Goal: Transaction & Acquisition: Purchase product/service

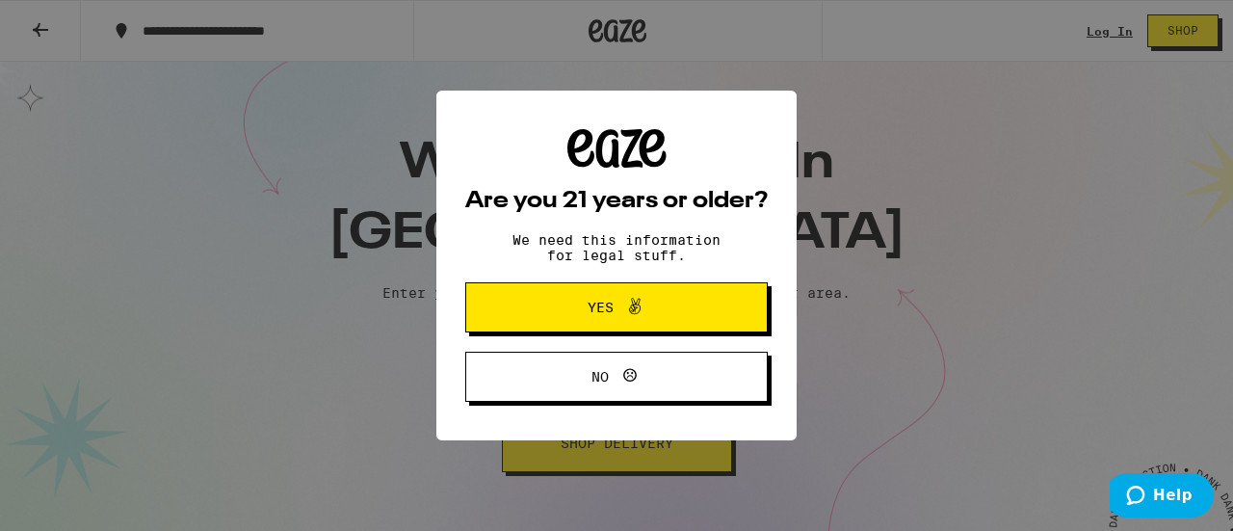
click at [614, 303] on span at bounding box center [629, 307] width 33 height 25
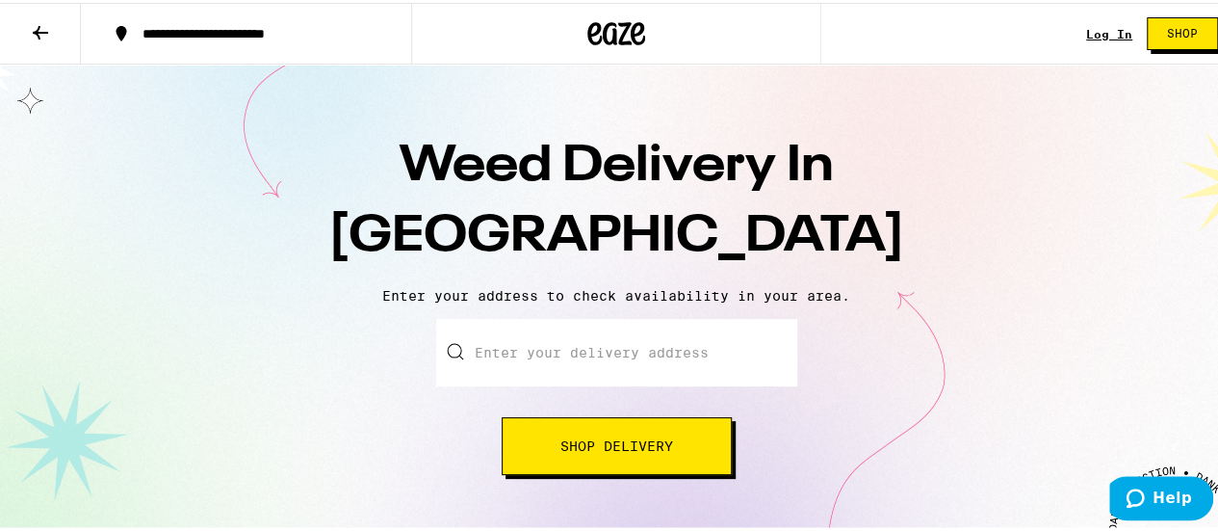
click at [563, 360] on input "Enter your delivery address" at bounding box center [616, 349] width 361 height 67
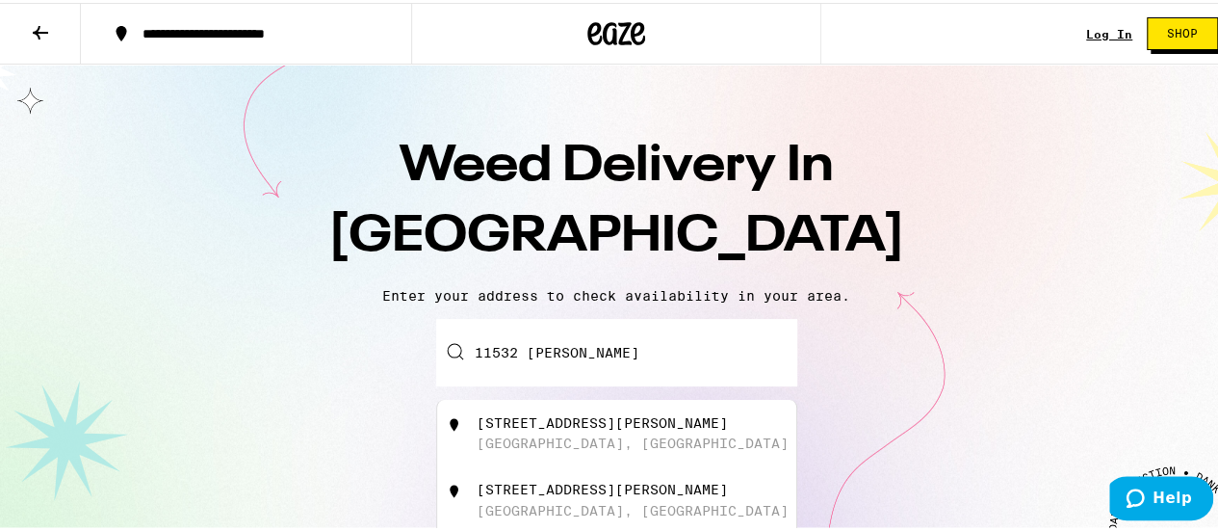
click at [643, 428] on div "[STREET_ADDRESS][PERSON_NAME]" at bounding box center [602, 419] width 251 height 15
type input "[STREET_ADDRESS][PERSON_NAME]"
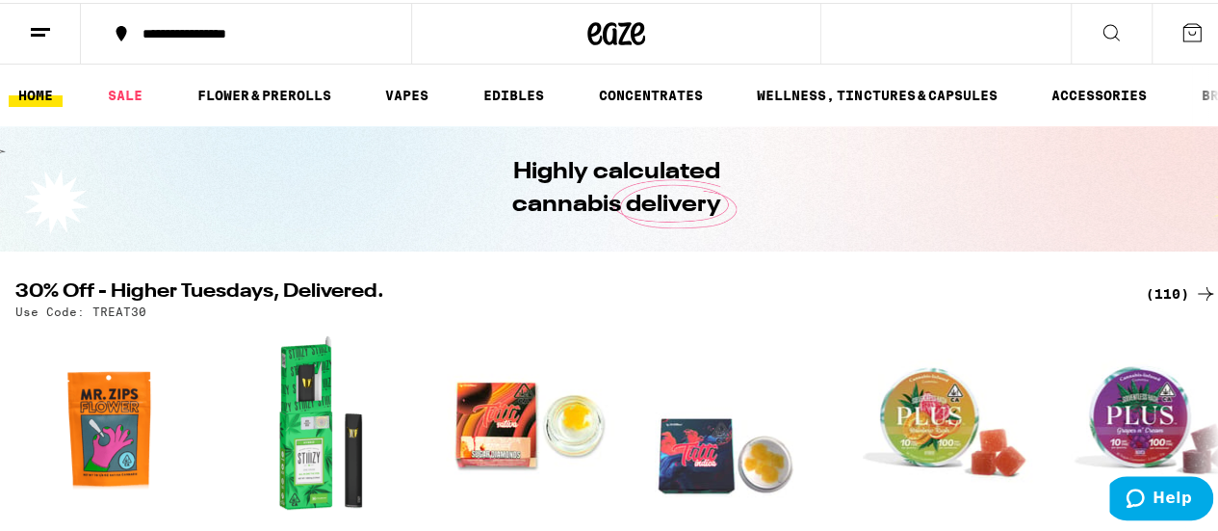
scroll to position [193, 0]
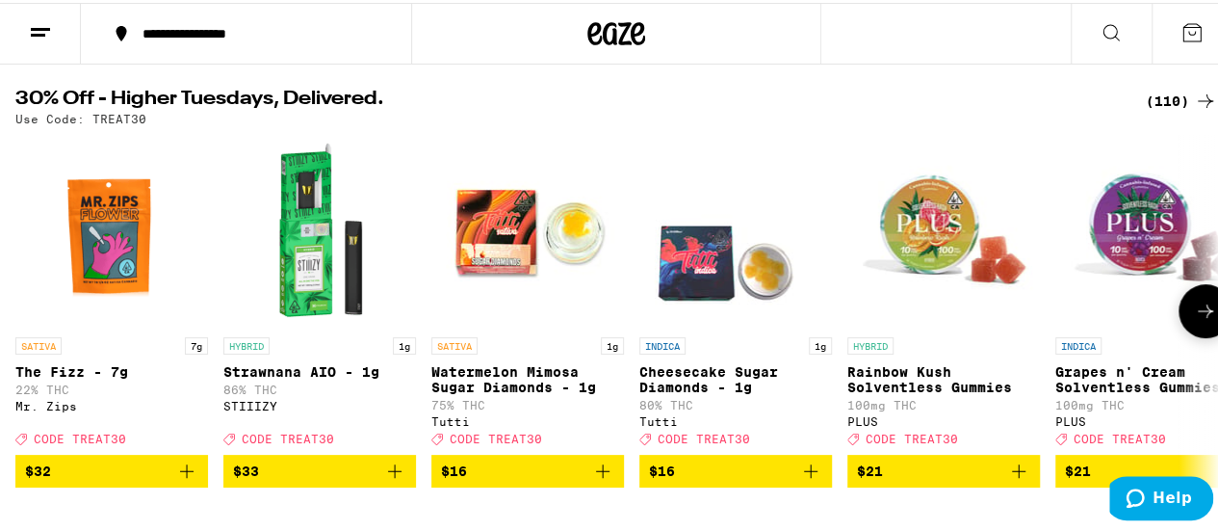
click at [1192, 300] on button at bounding box center [1206, 308] width 54 height 54
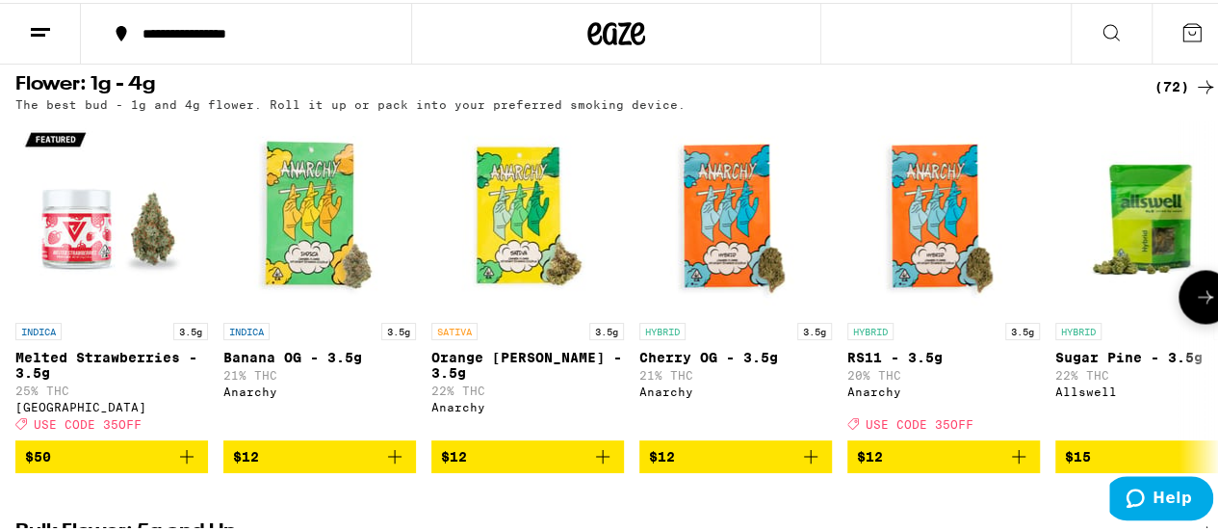
scroll to position [1637, 0]
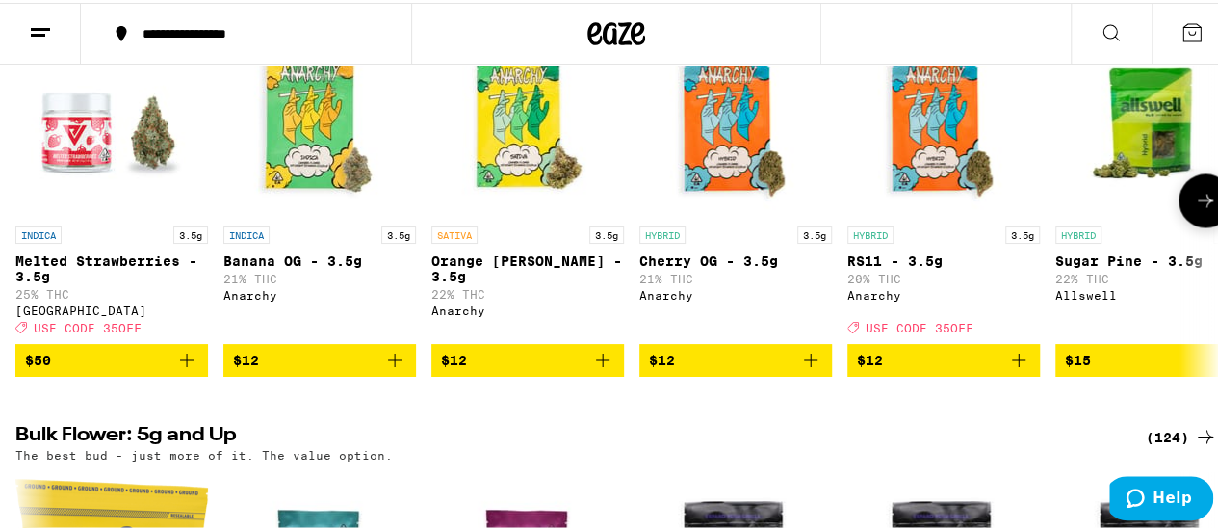
click at [811, 369] on icon "Add to bag" at bounding box center [810, 357] width 23 height 23
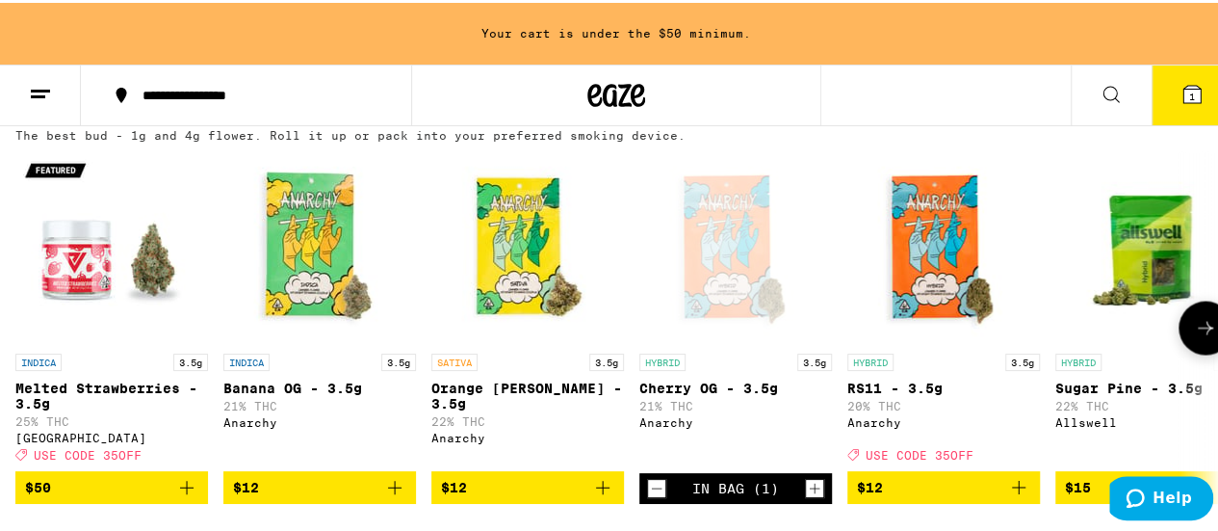
scroll to position [1603, 0]
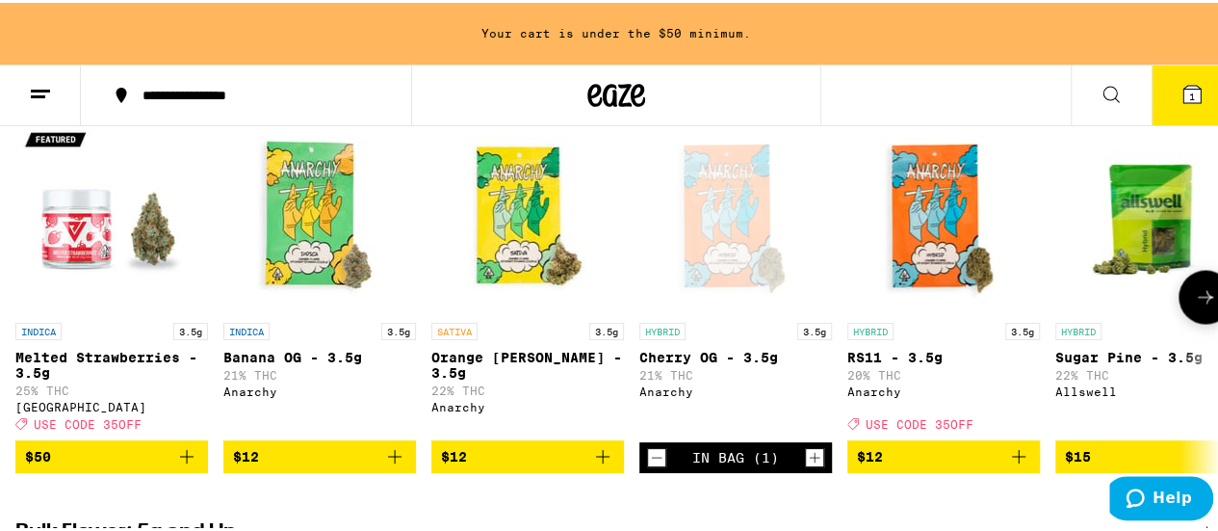
click at [1198, 300] on icon at bounding box center [1205, 293] width 15 height 13
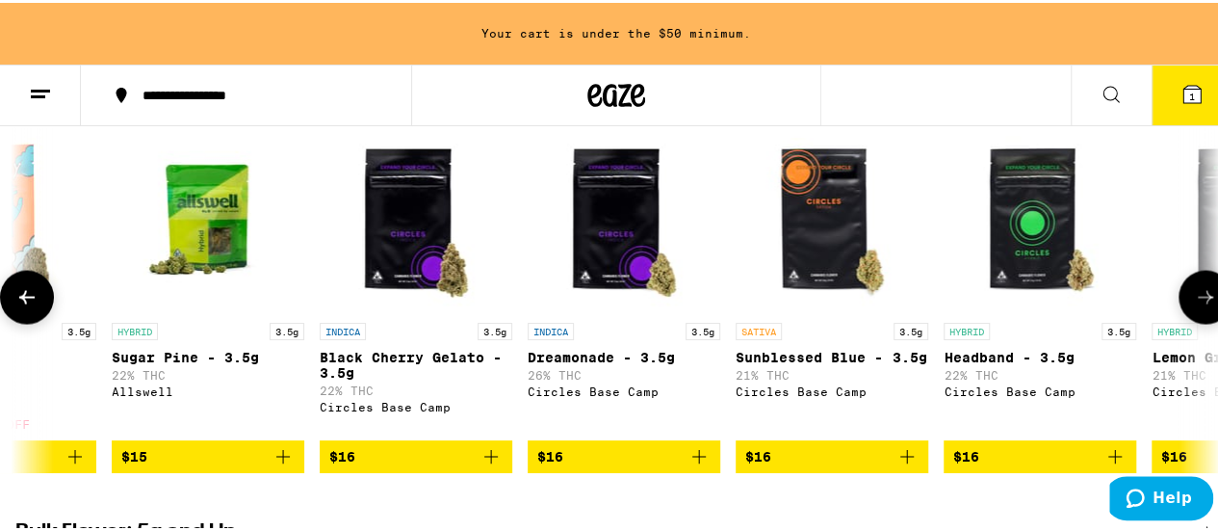
scroll to position [0, 978]
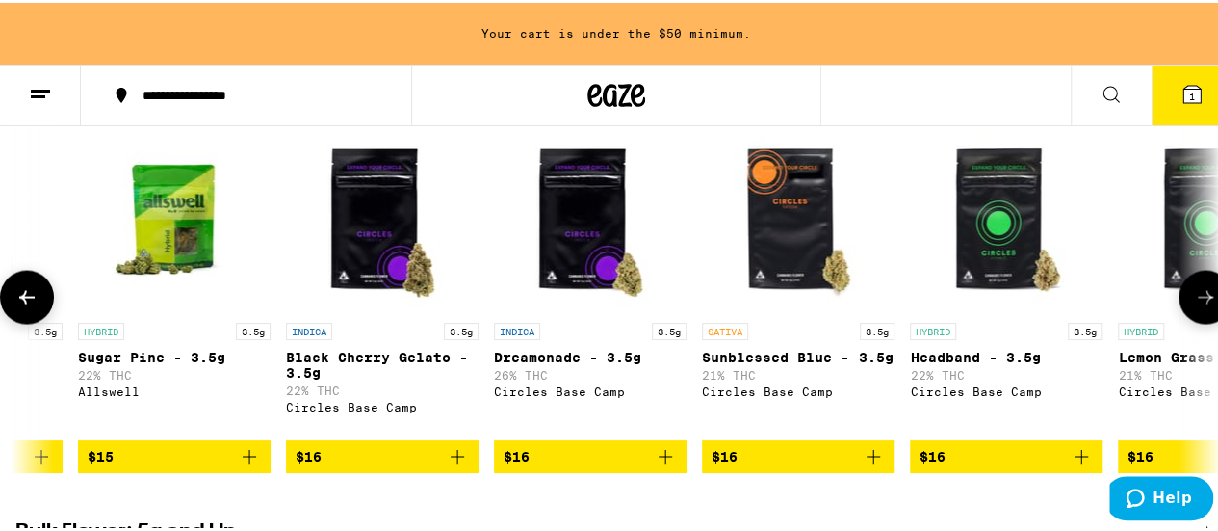
click at [12, 321] on button at bounding box center [27, 294] width 54 height 54
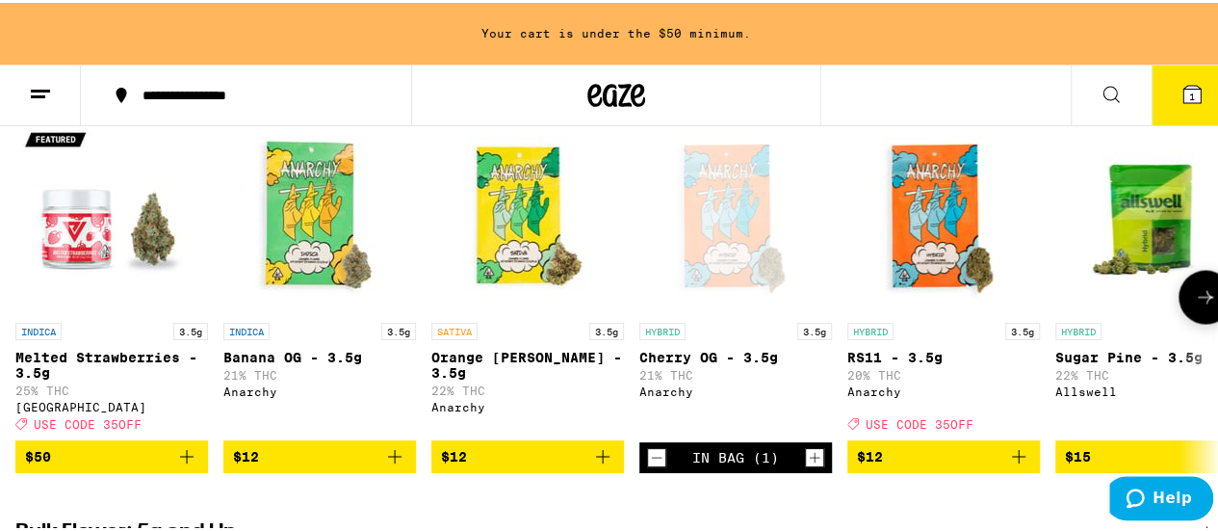
scroll to position [1699, 0]
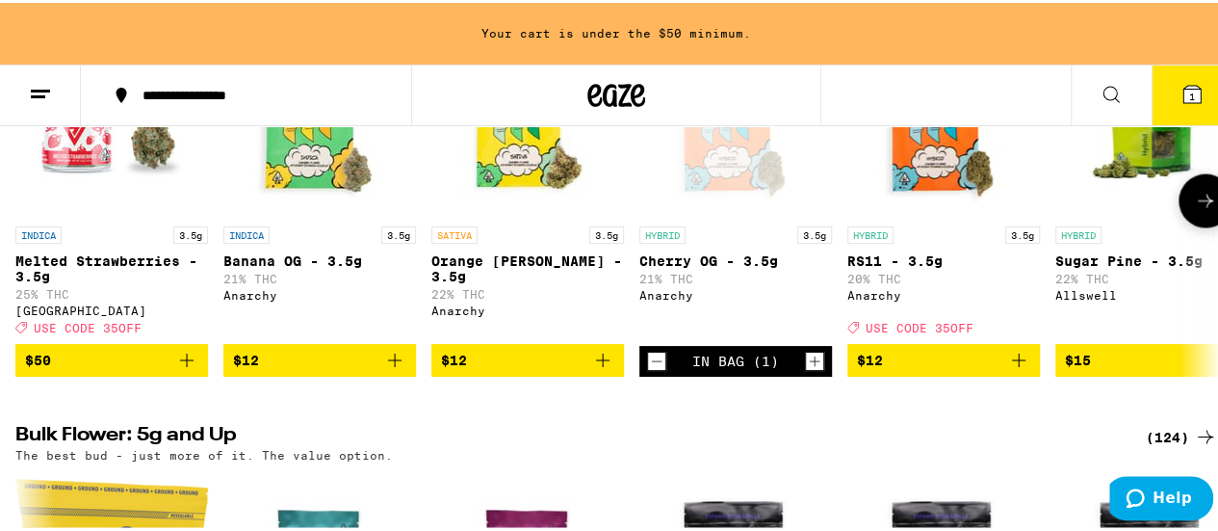
click at [595, 369] on icon "Add to bag" at bounding box center [602, 357] width 23 height 23
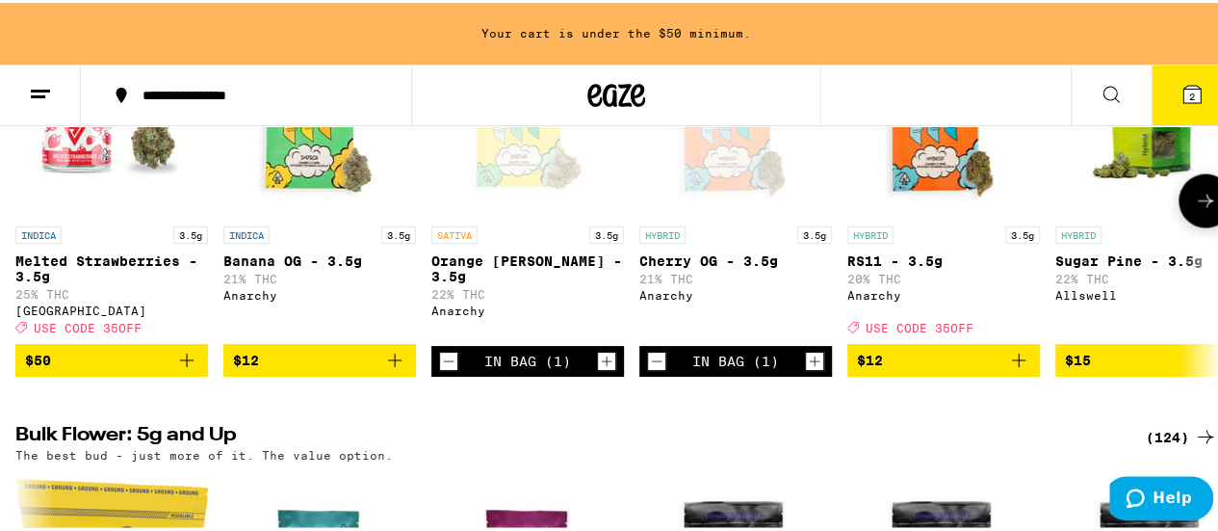
click at [395, 369] on icon "Add to bag" at bounding box center [394, 357] width 23 height 23
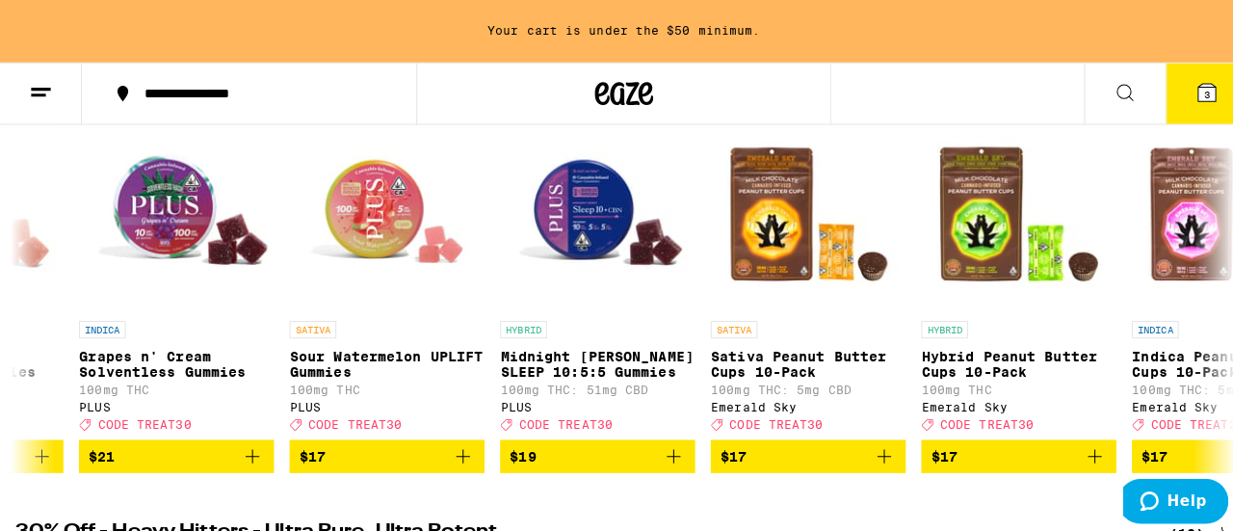
scroll to position [0, 0]
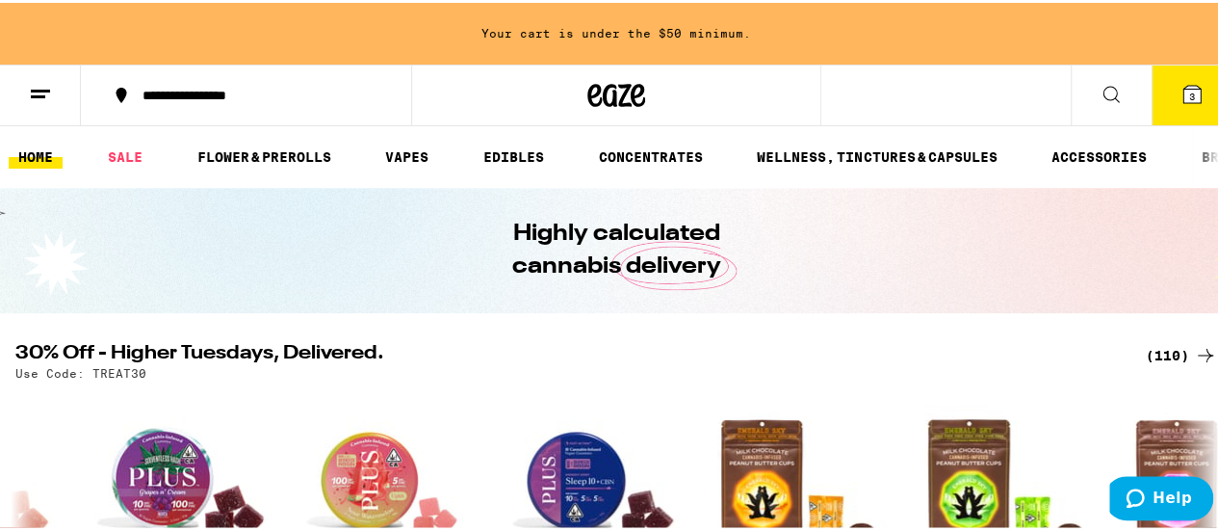
click at [1184, 91] on icon at bounding box center [1192, 91] width 17 height 17
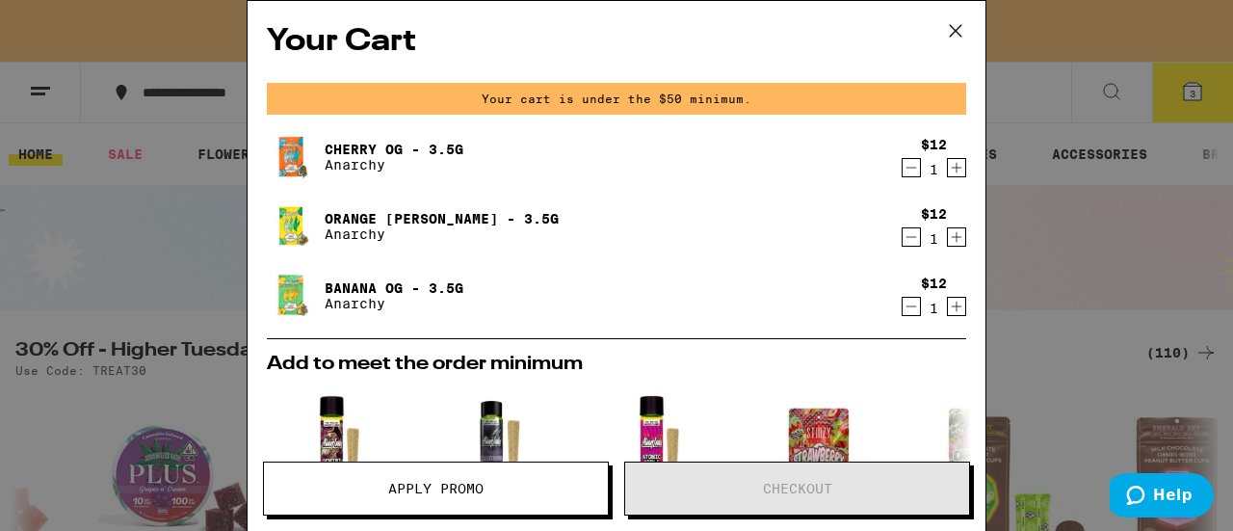
click at [951, 30] on icon at bounding box center [955, 30] width 29 height 29
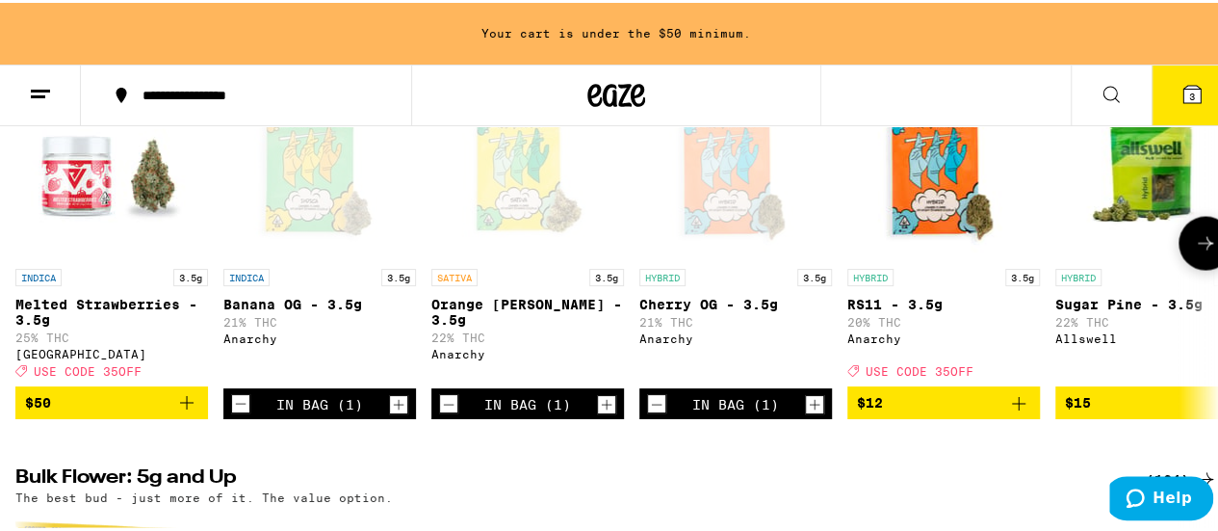
scroll to position [1830, 0]
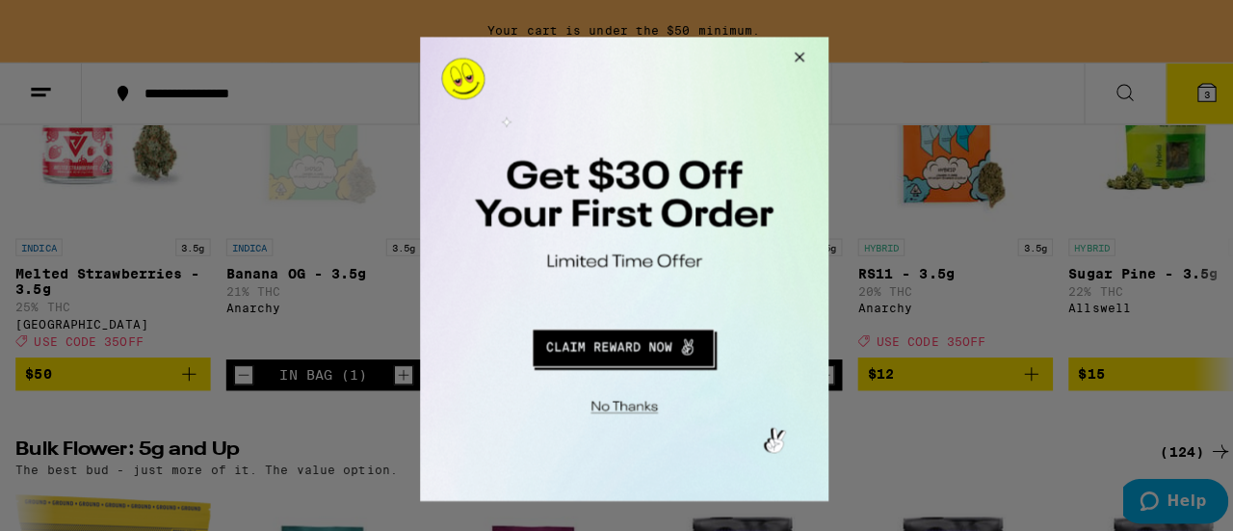
click at [622, 403] on button "Close Modal" at bounding box center [618, 398] width 392 height 30
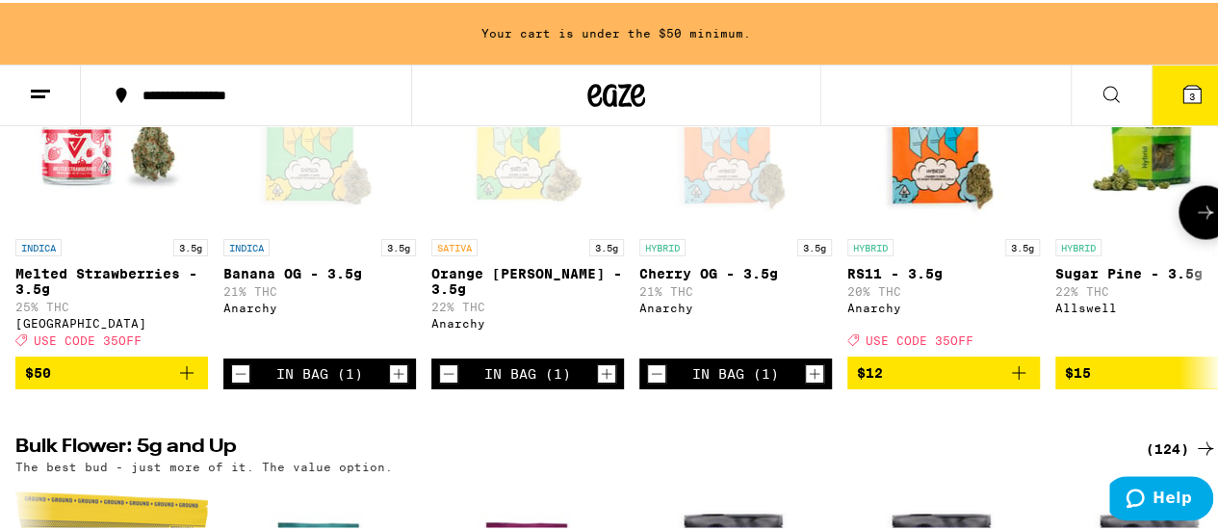
click at [1023, 381] on icon "Add to bag" at bounding box center [1018, 369] width 23 height 23
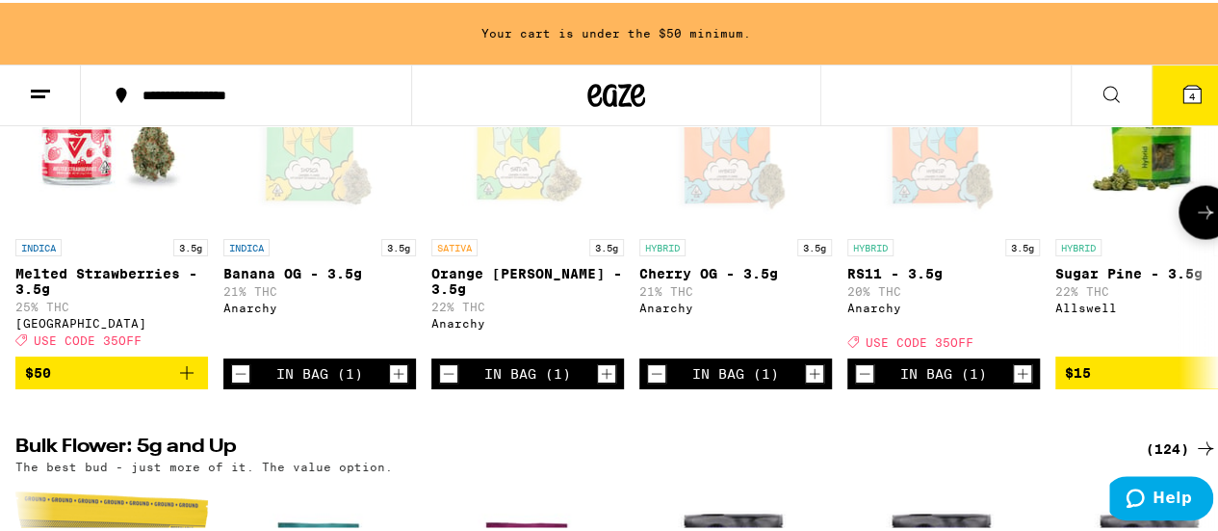
click at [865, 382] on icon "Decrement" at bounding box center [864, 370] width 17 height 23
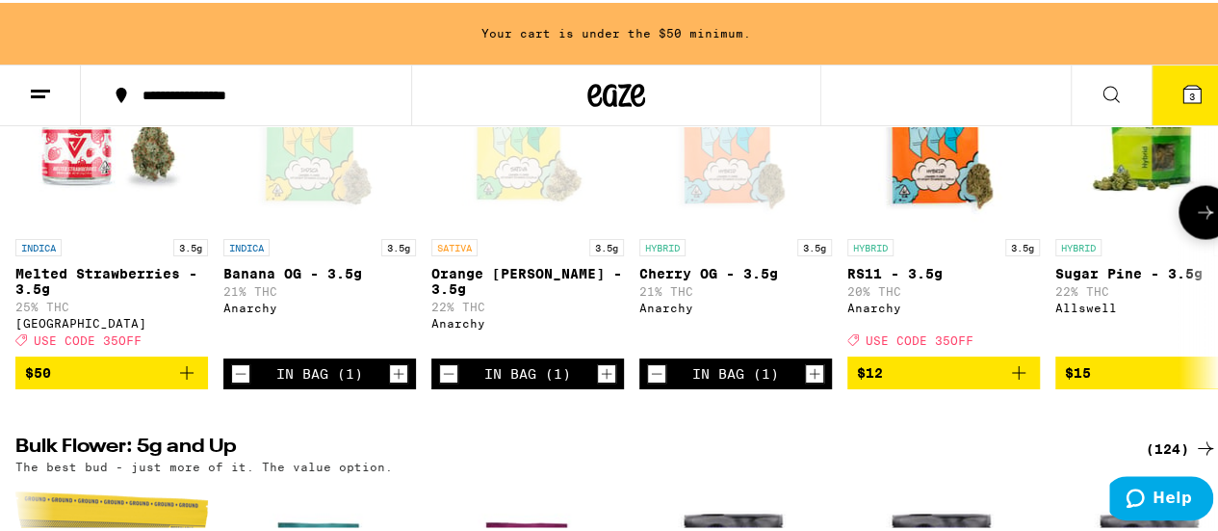
click at [810, 377] on icon "Increment" at bounding box center [815, 371] width 11 height 11
click at [1184, 91] on icon at bounding box center [1192, 91] width 17 height 17
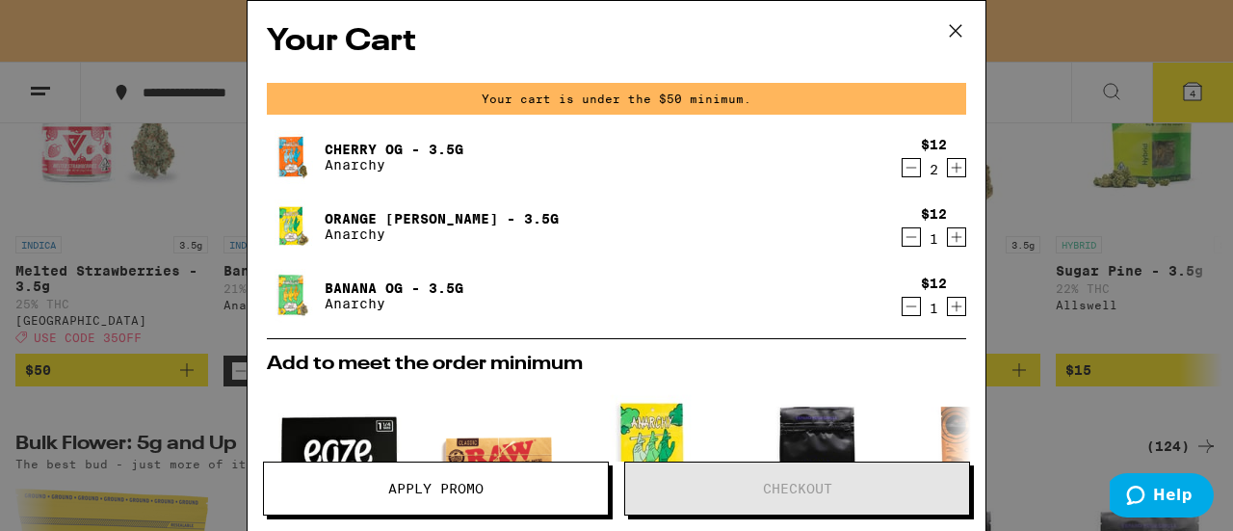
click at [957, 26] on icon at bounding box center [955, 30] width 29 height 29
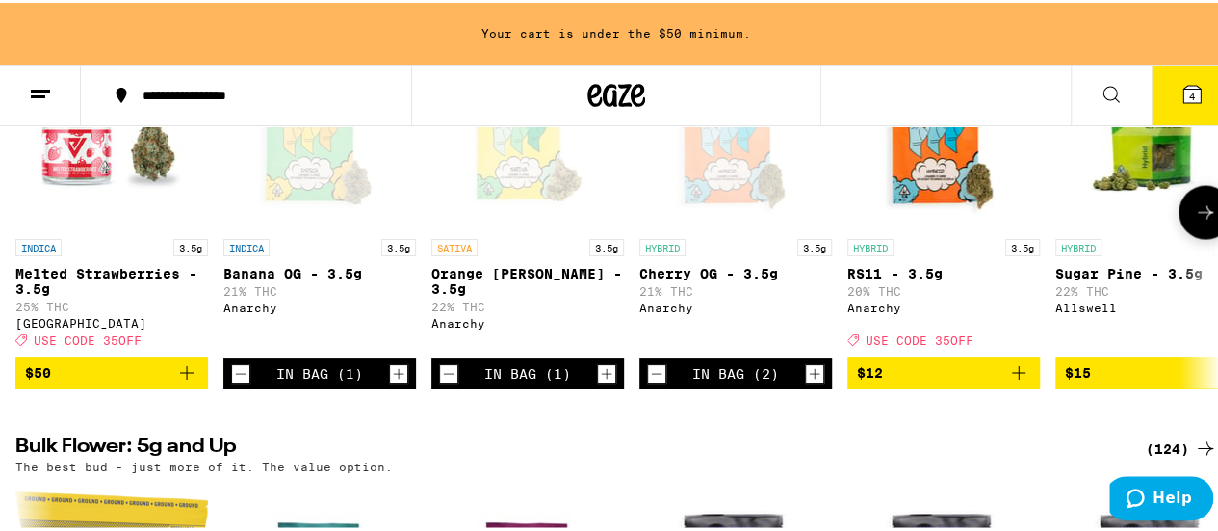
click at [1194, 222] on icon at bounding box center [1205, 209] width 23 height 23
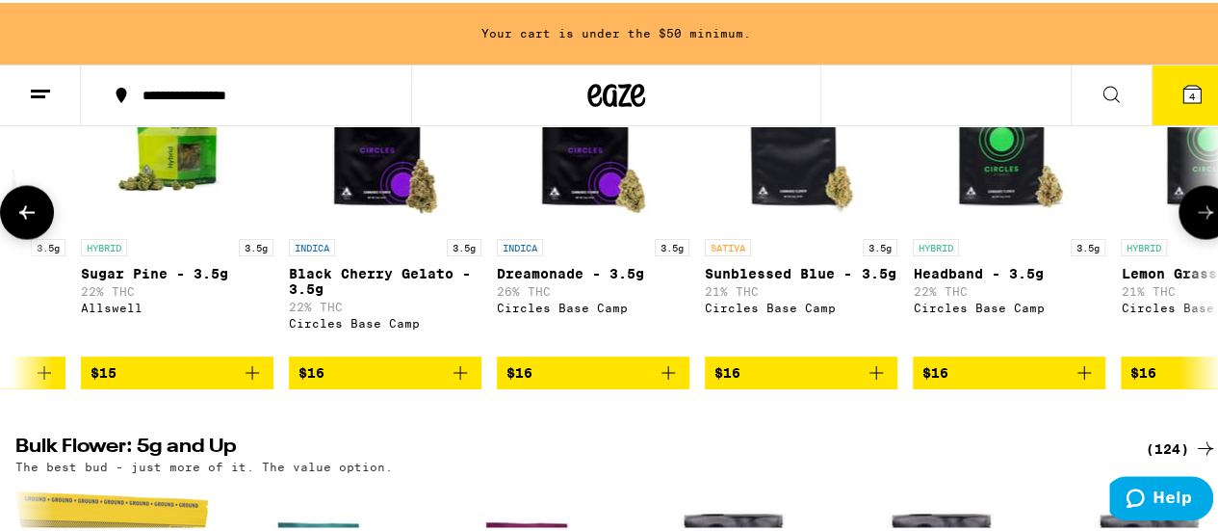
scroll to position [0, 979]
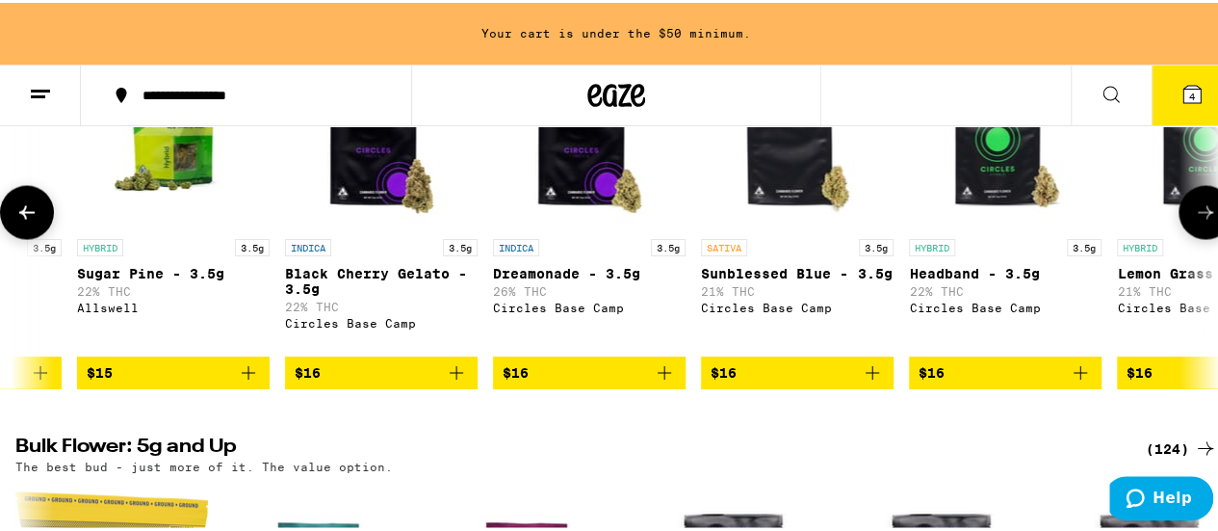
click at [1073, 381] on icon "Add to bag" at bounding box center [1080, 369] width 23 height 23
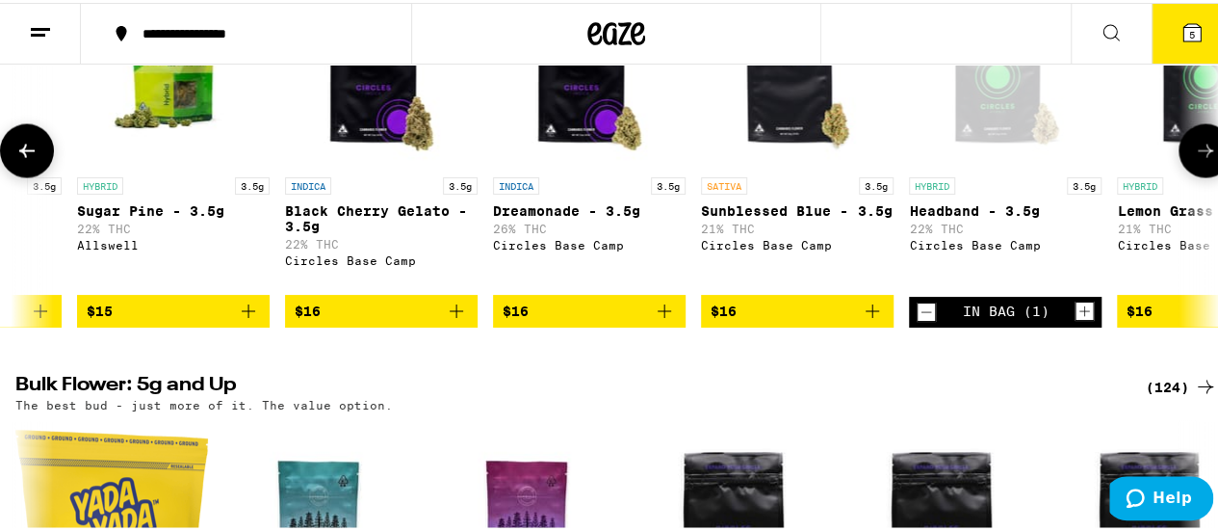
scroll to position [1768, 0]
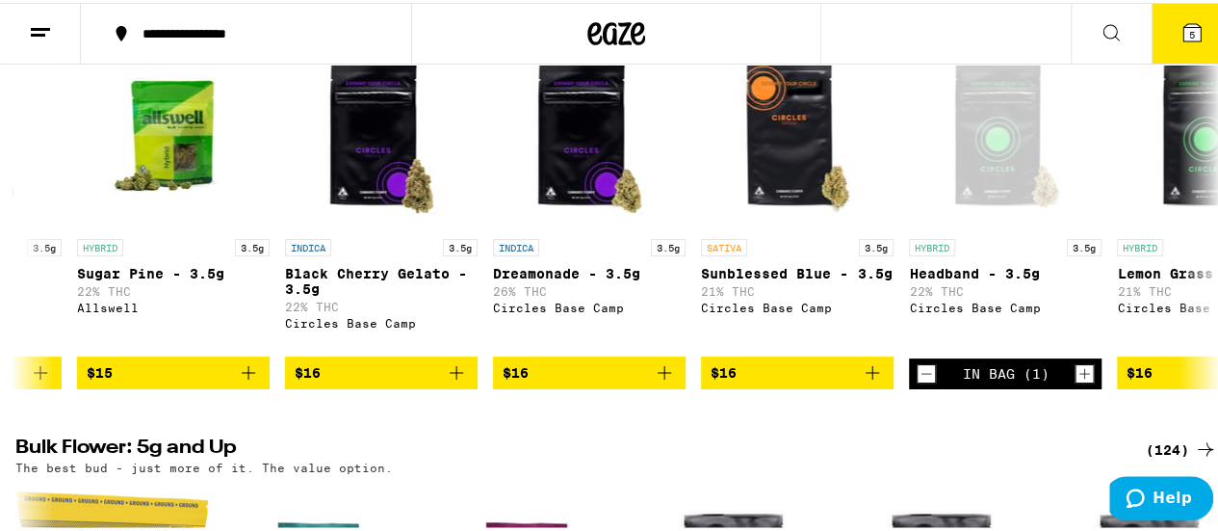
click at [1184, 22] on icon at bounding box center [1192, 29] width 17 height 17
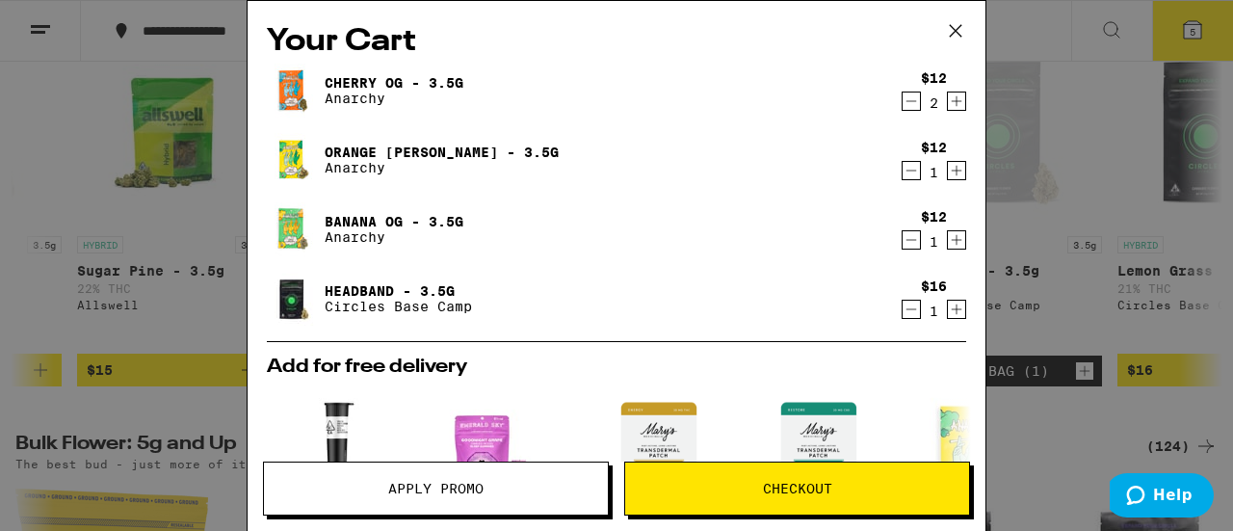
click at [902, 103] on icon "Decrement" at bounding box center [910, 101] width 17 height 23
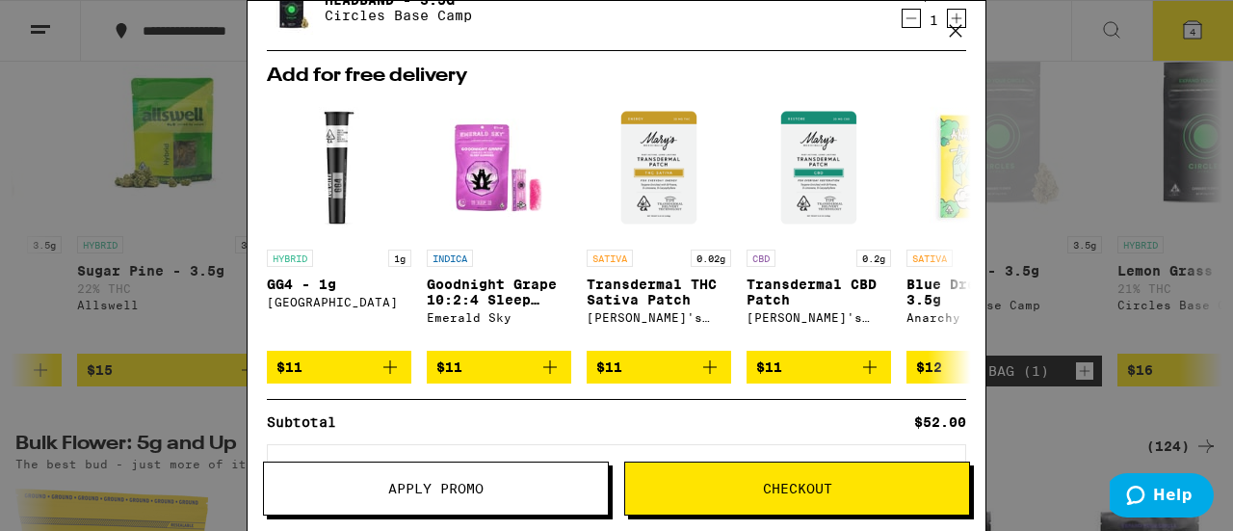
scroll to position [378, 0]
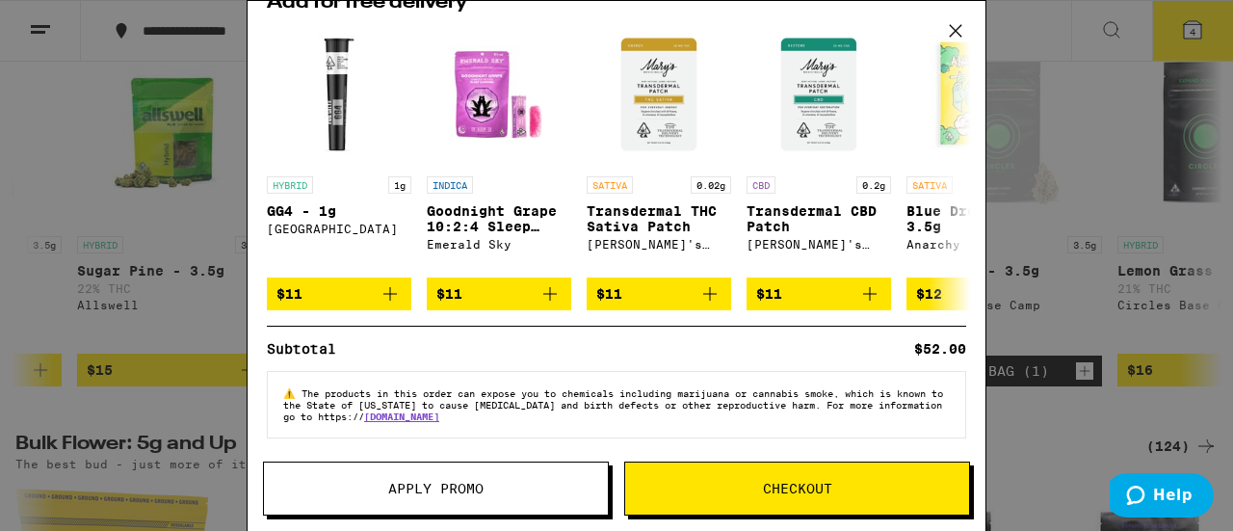
click at [777, 483] on span "Checkout" at bounding box center [797, 488] width 69 height 13
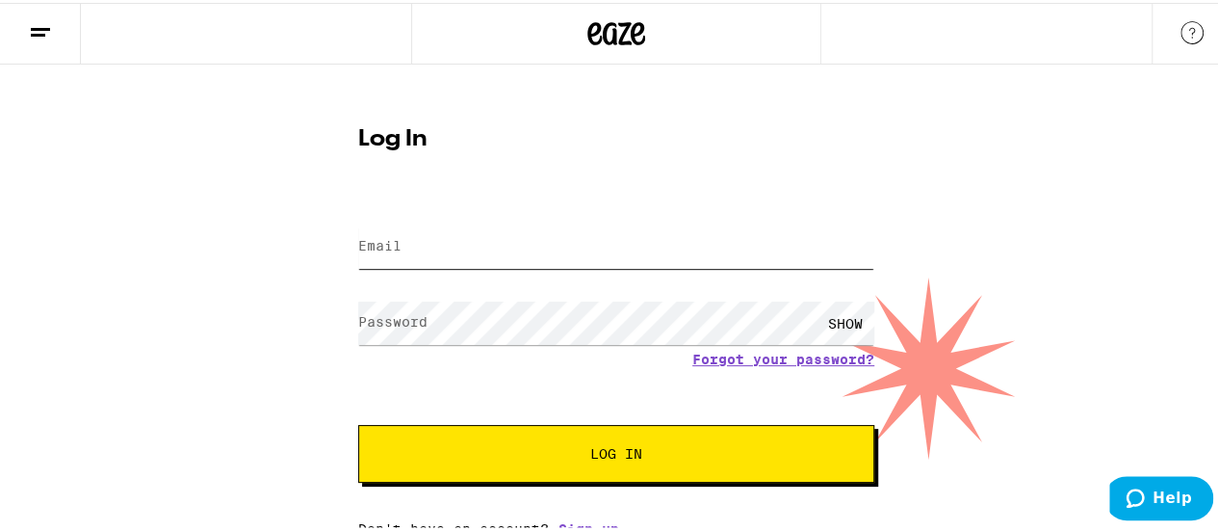
click at [732, 249] on input "Email" at bounding box center [616, 243] width 516 height 43
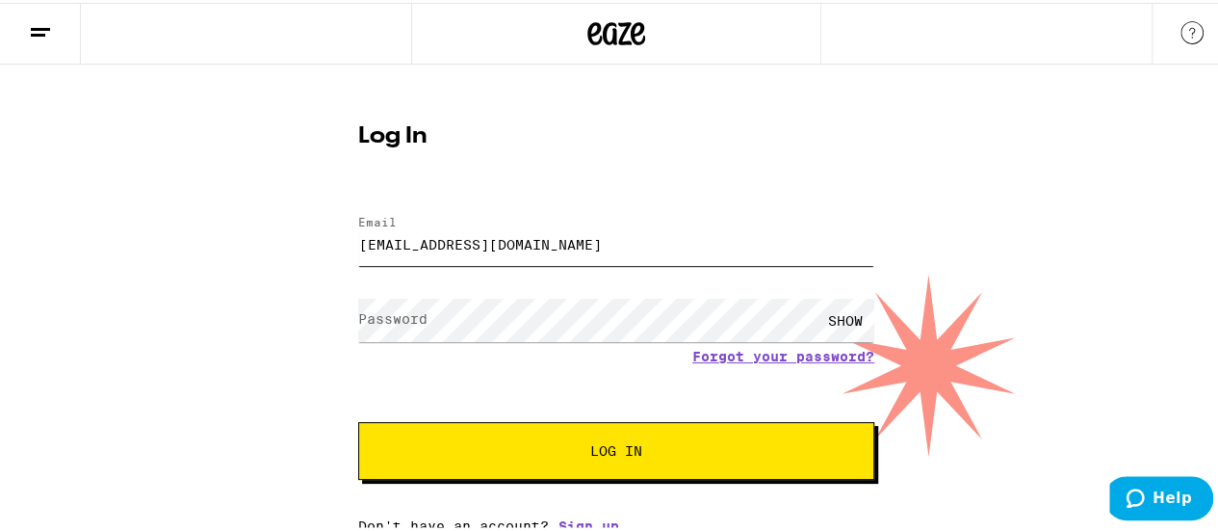
scroll to position [7, 0]
type input "[EMAIL_ADDRESS][DOMAIN_NAME]"
click at [580, 518] on link "Sign up" at bounding box center [589, 522] width 61 height 15
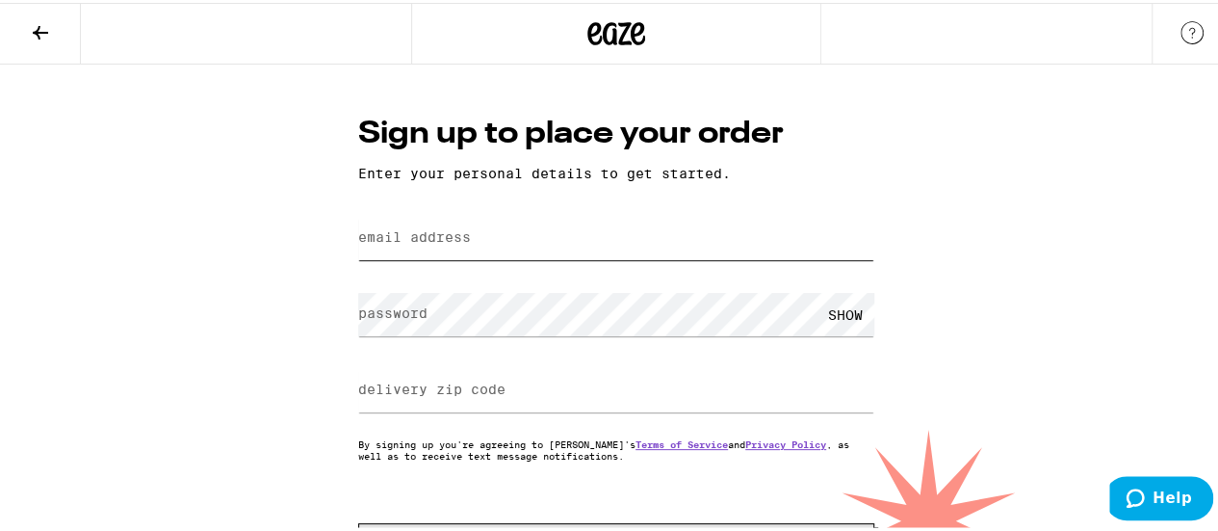
click at [624, 236] on input "email address" at bounding box center [616, 235] width 516 height 43
type input "[EMAIL_ADDRESS][DOMAIN_NAME]"
click at [855, 311] on div "SHOW" at bounding box center [846, 311] width 58 height 43
click at [549, 395] on input "delivery zip code" at bounding box center [616, 387] width 516 height 43
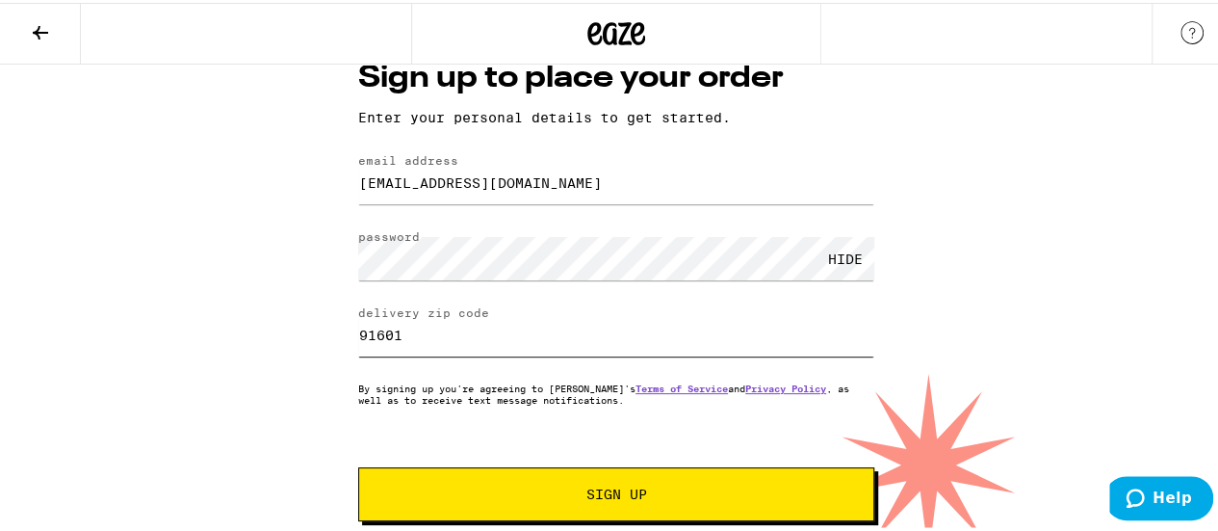
scroll to position [85, 0]
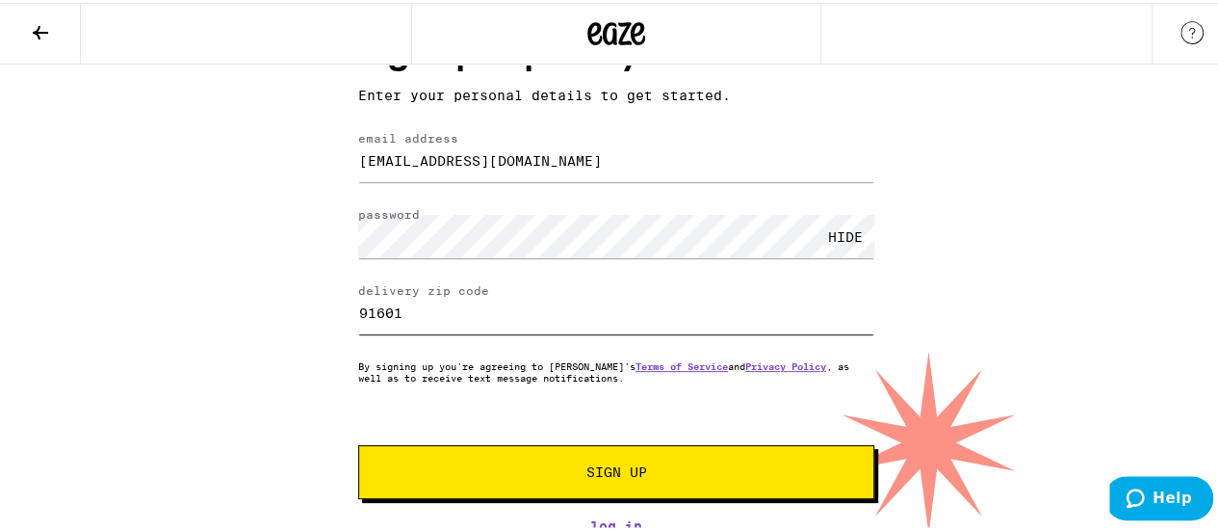
type input "91601"
click at [640, 464] on span "Sign Up" at bounding box center [616, 468] width 383 height 13
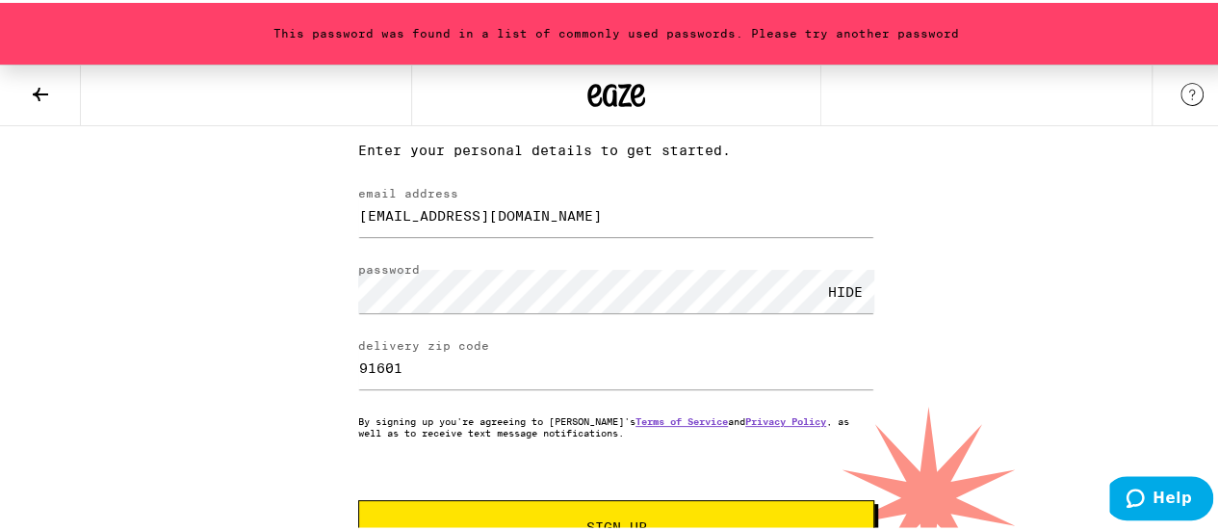
scroll to position [146, 0]
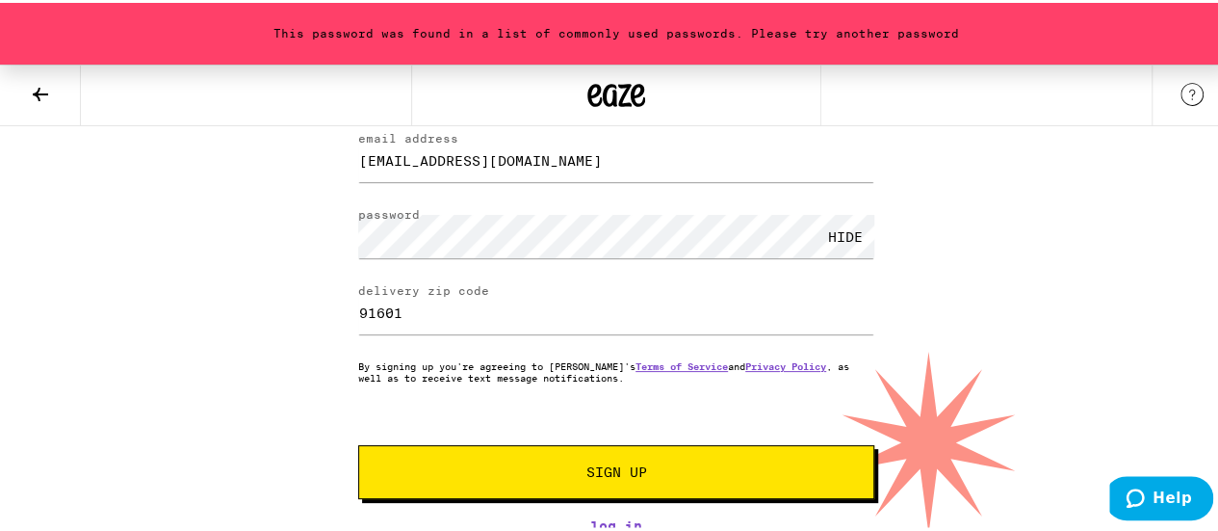
click at [609, 466] on span "Sign Up" at bounding box center [617, 468] width 61 height 13
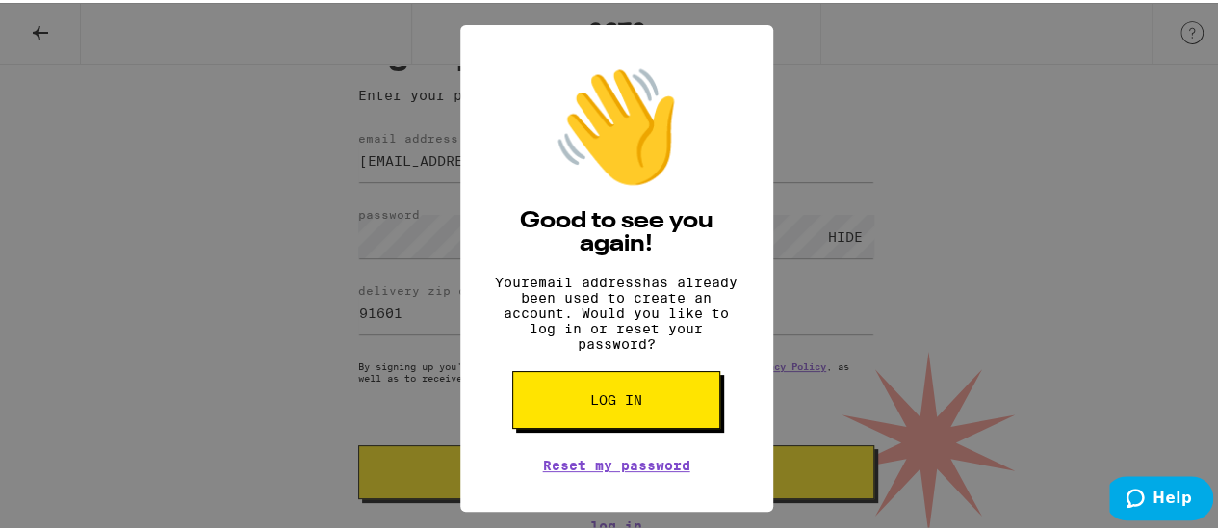
click at [624, 426] on button "Log in" at bounding box center [616, 397] width 208 height 58
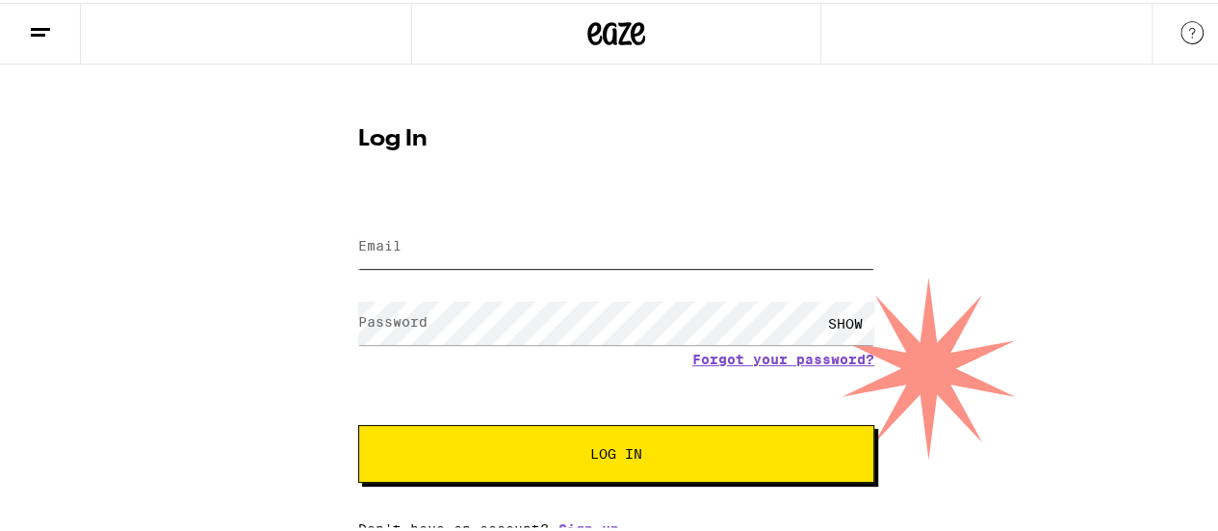
click at [584, 255] on input "Email" at bounding box center [616, 243] width 516 height 43
type input "[EMAIL_ADDRESS][DOMAIN_NAME]"
click at [832, 319] on div "SHOW" at bounding box center [846, 320] width 58 height 43
click at [614, 450] on span "Log In" at bounding box center [616, 450] width 52 height 13
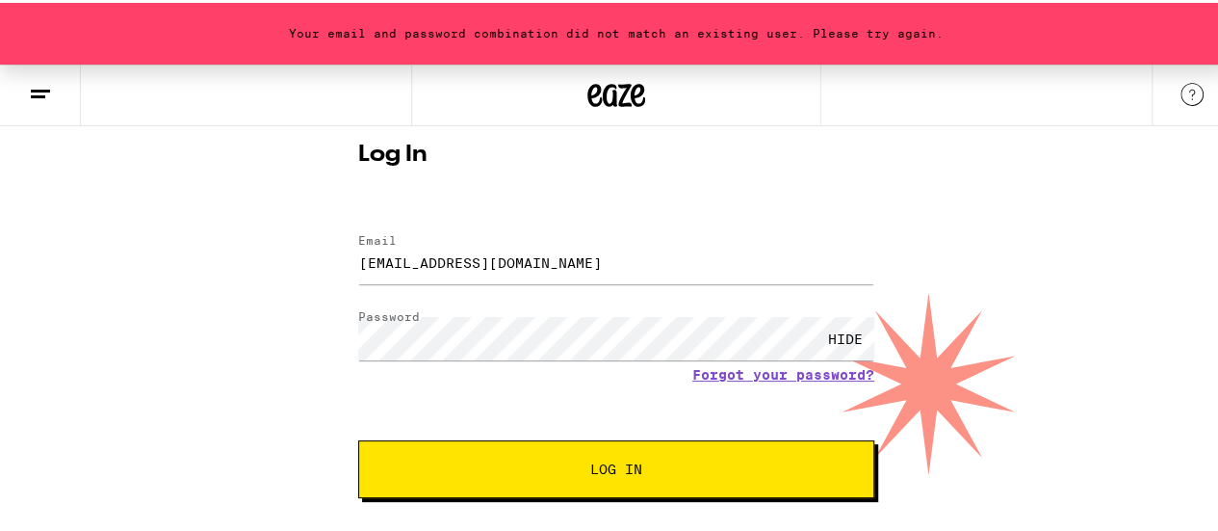
scroll to position [68, 0]
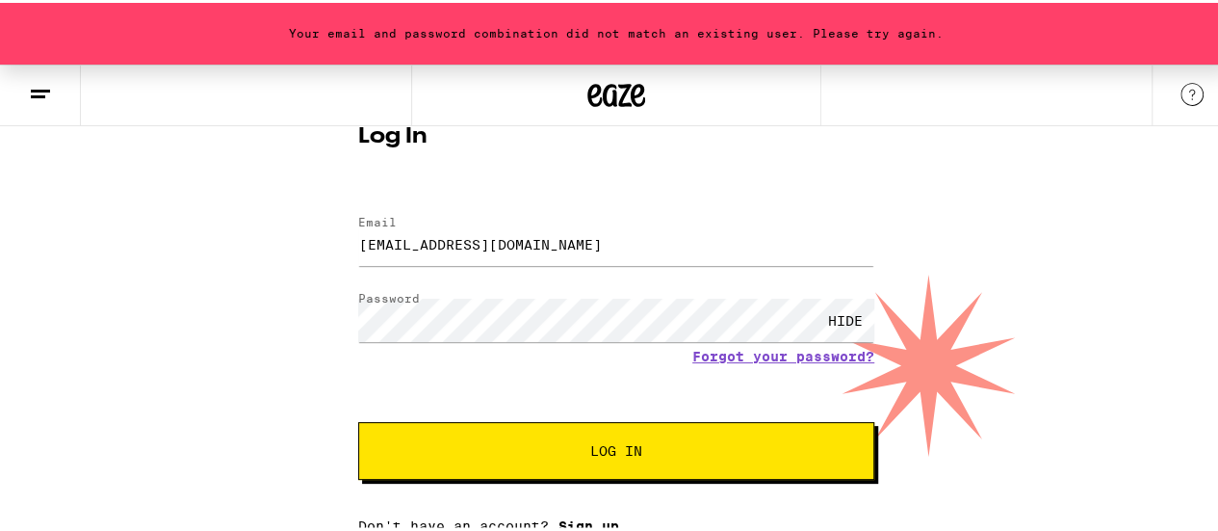
click at [586, 525] on link "Sign up" at bounding box center [589, 522] width 61 height 15
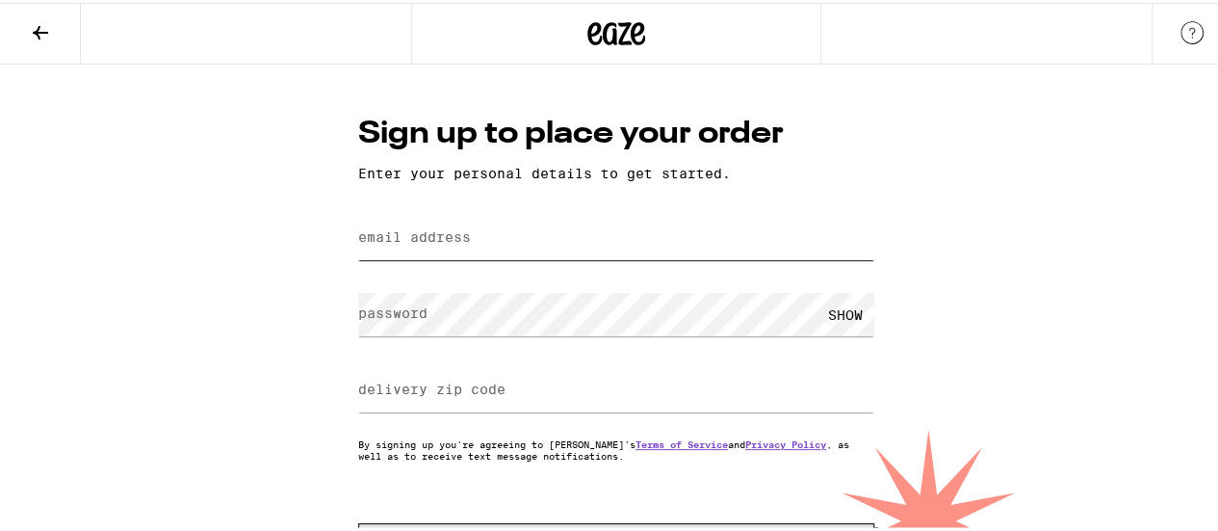
click at [507, 249] on input "email address" at bounding box center [616, 235] width 516 height 43
type input "[EMAIL_ADDRESS][DOMAIN_NAME]"
click at [841, 311] on div "SHOW" at bounding box center [846, 311] width 58 height 43
click at [510, 391] on input "delivery zip code" at bounding box center [616, 387] width 516 height 43
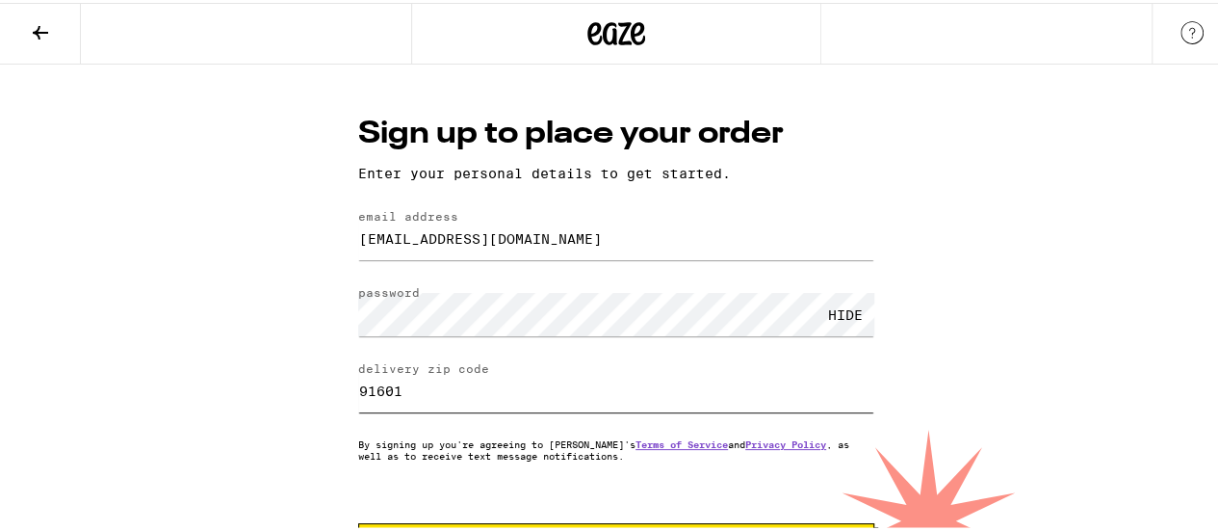
type input "91601"
click at [961, 213] on div "Sign up to place your order Enter your personal details to get started. email a…" at bounding box center [616, 335] width 1233 height 547
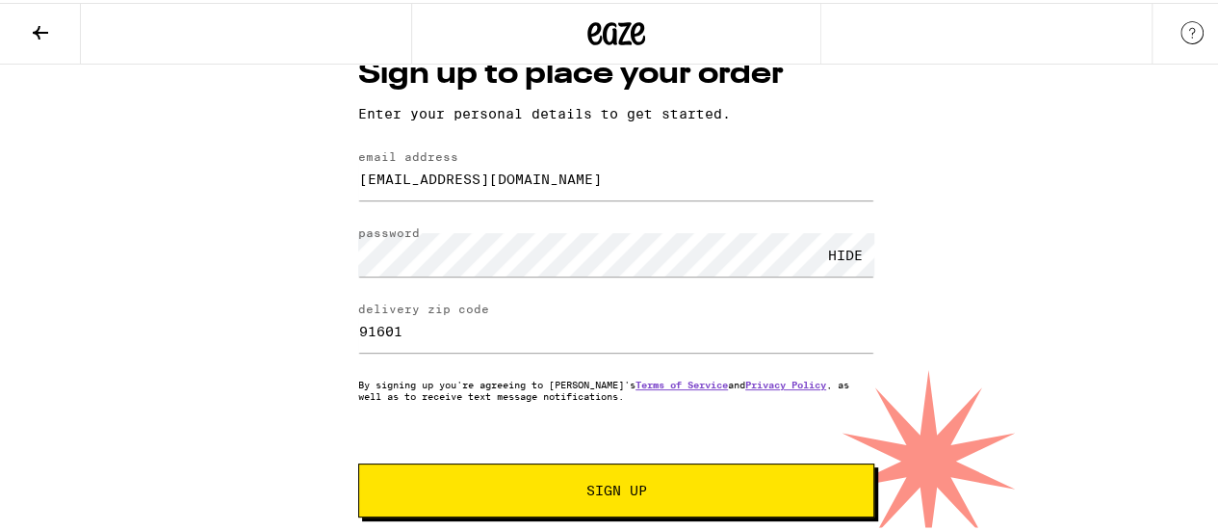
scroll to position [85, 0]
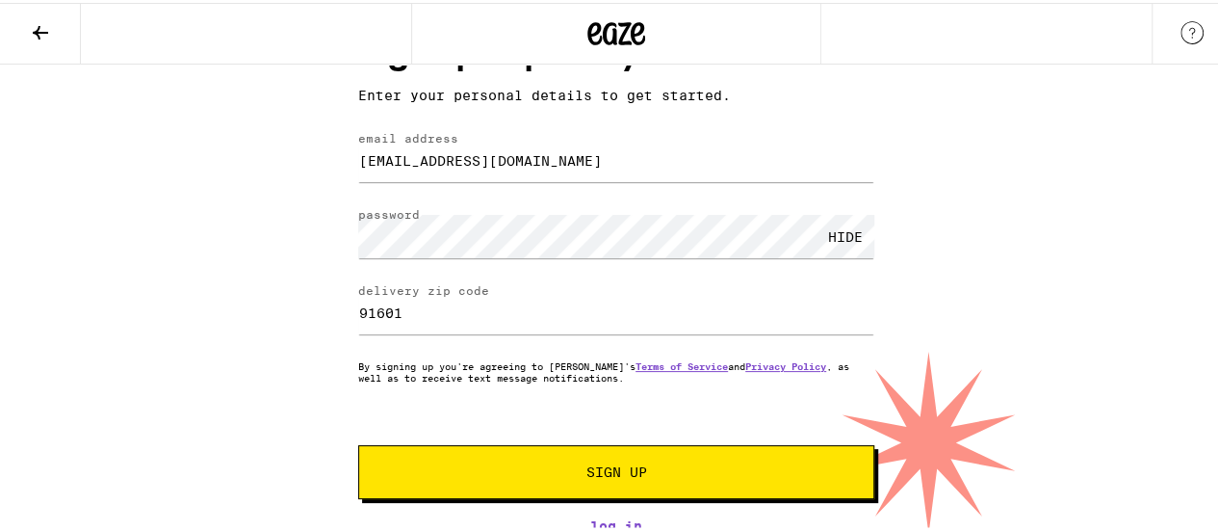
click at [599, 465] on span "Sign Up" at bounding box center [617, 468] width 61 height 13
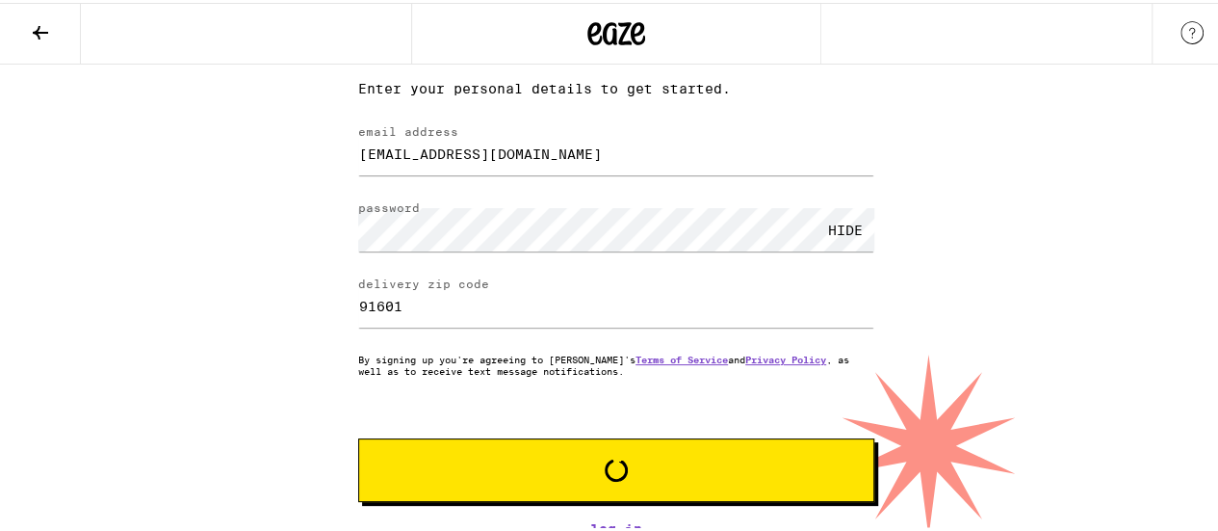
scroll to position [146, 0]
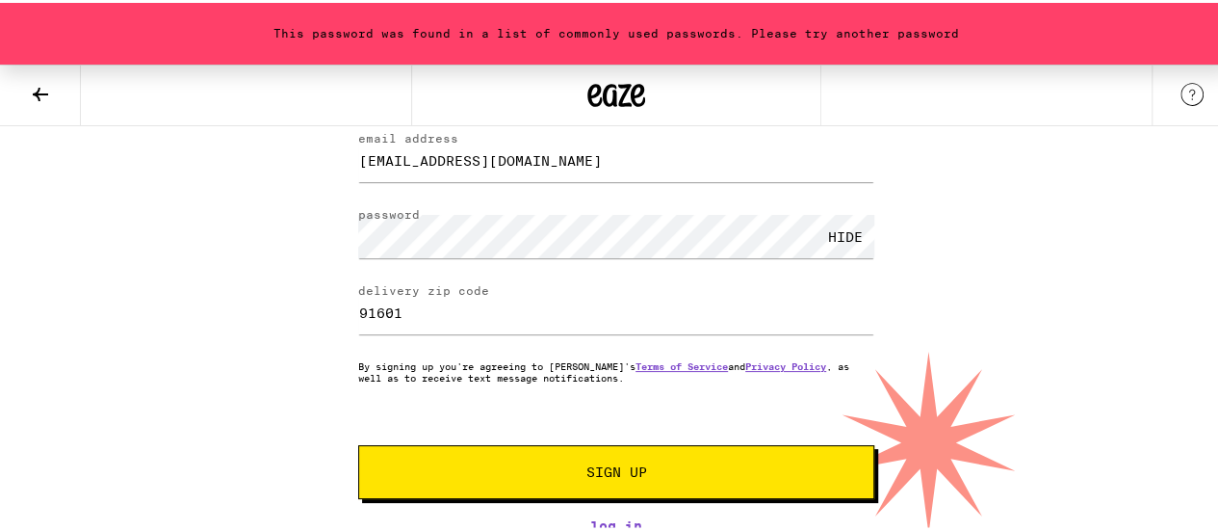
click at [624, 465] on span "Sign Up" at bounding box center [617, 468] width 61 height 13
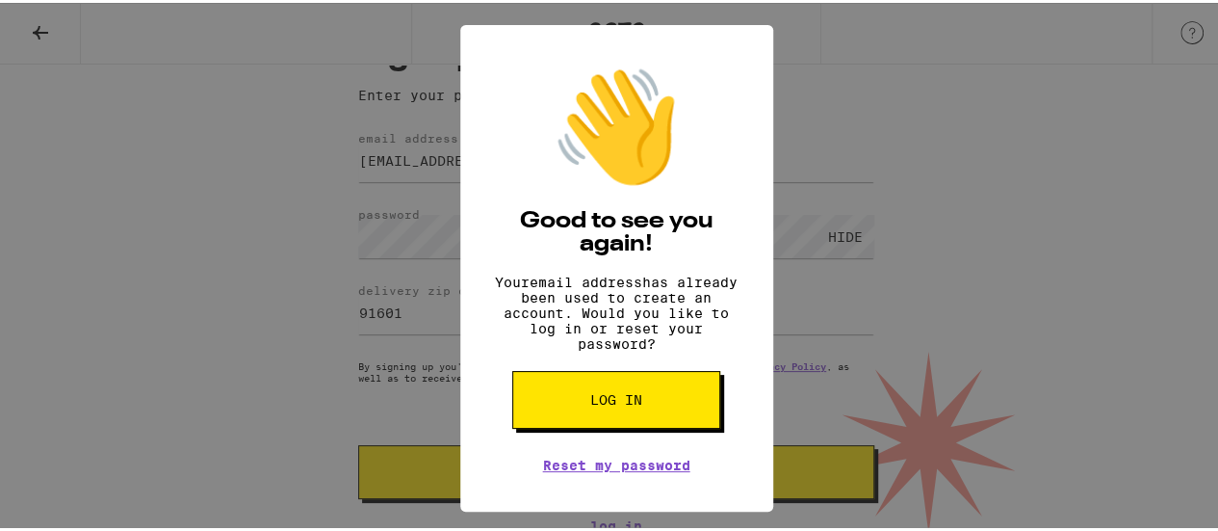
click at [641, 412] on button "Log in" at bounding box center [616, 397] width 208 height 58
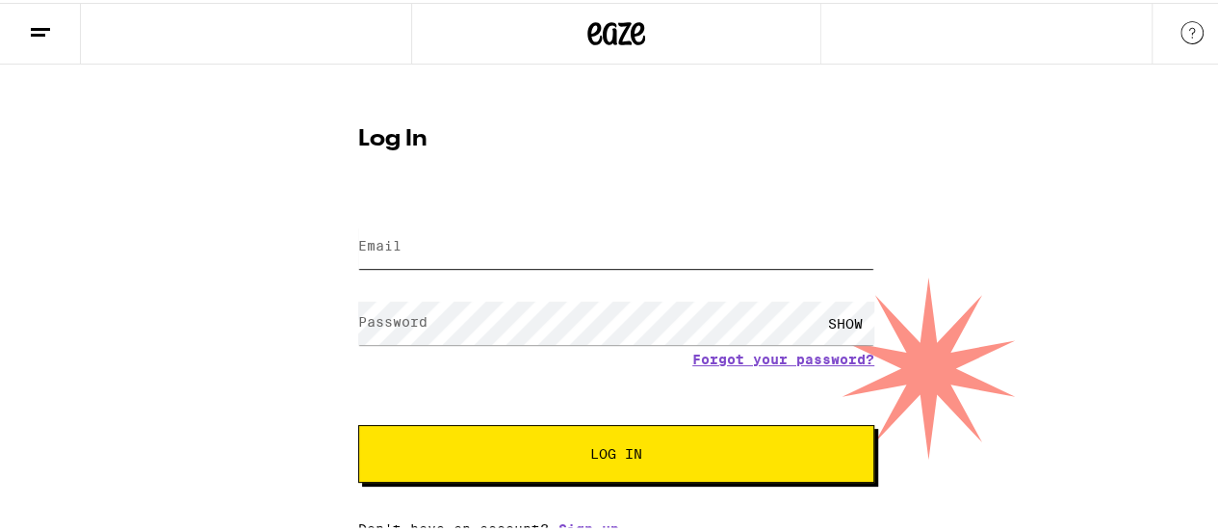
click at [671, 247] on input "Email" at bounding box center [616, 243] width 516 height 43
type input "[EMAIL_ADDRESS][DOMAIN_NAME]"
click at [836, 323] on div "SHOW" at bounding box center [846, 320] width 58 height 43
click at [626, 444] on span "Log In" at bounding box center [616, 450] width 52 height 13
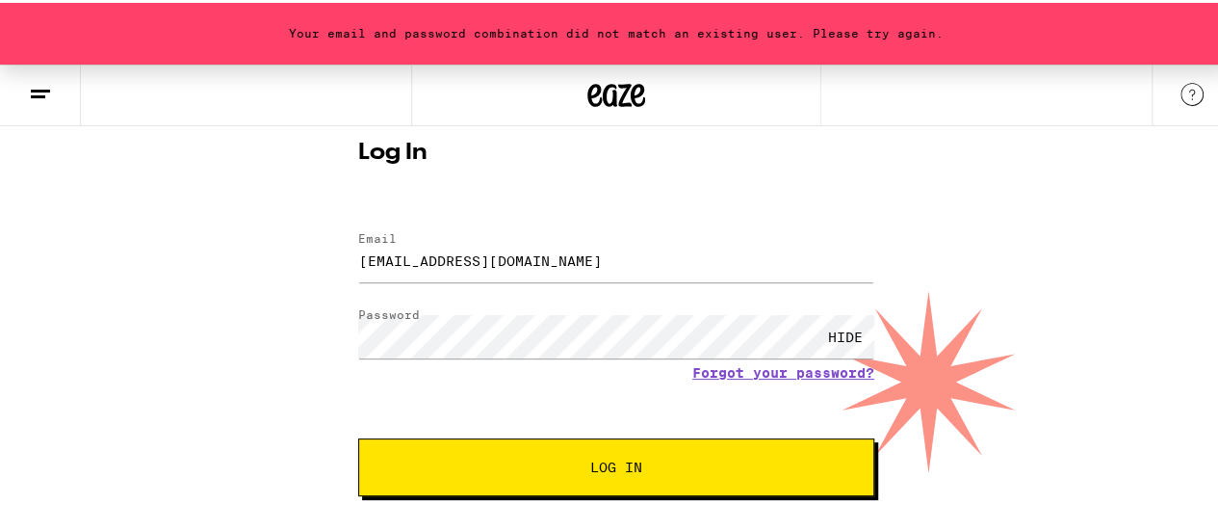
scroll to position [68, 0]
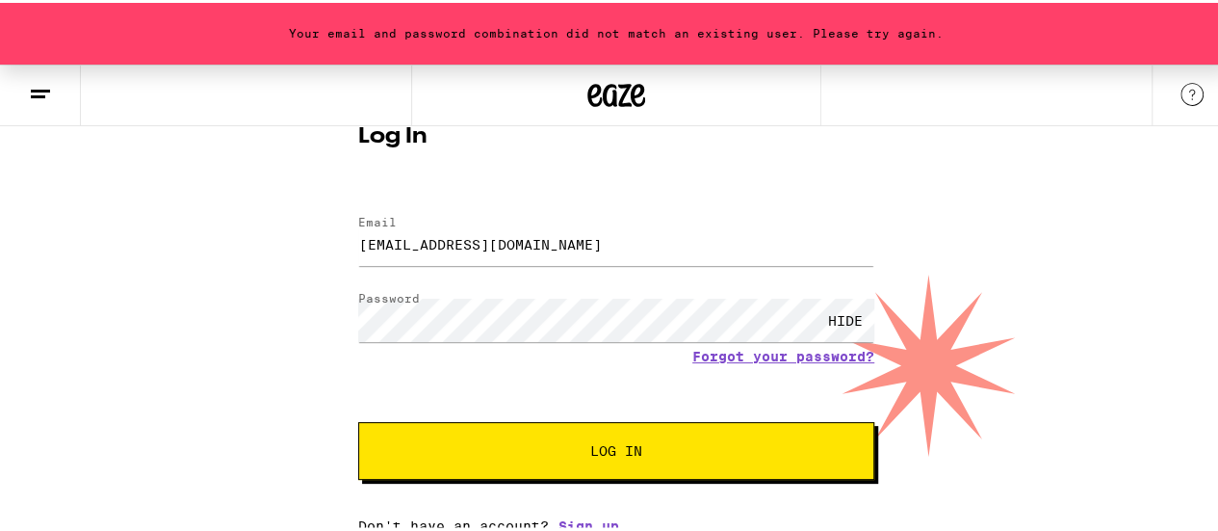
click at [590, 454] on span "Log In" at bounding box center [616, 447] width 52 height 13
click at [799, 347] on link "Forgot your password?" at bounding box center [783, 353] width 182 height 15
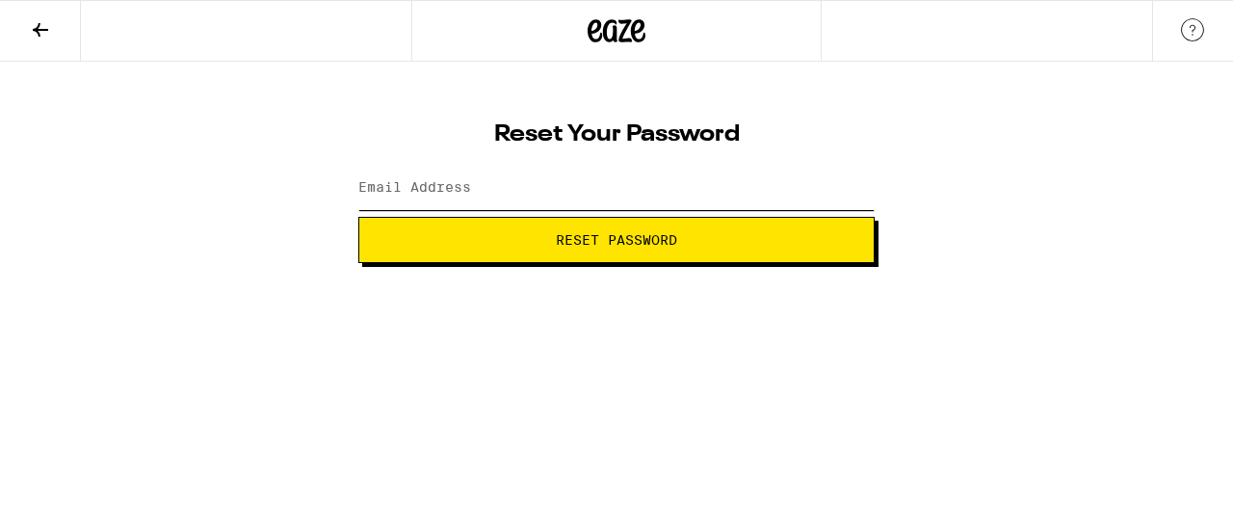
click at [529, 182] on input "Email Address" at bounding box center [616, 188] width 516 height 43
type input "[EMAIL_ADDRESS][DOMAIN_NAME]"
click at [358, 217] on button "Reset Password" at bounding box center [616, 240] width 516 height 46
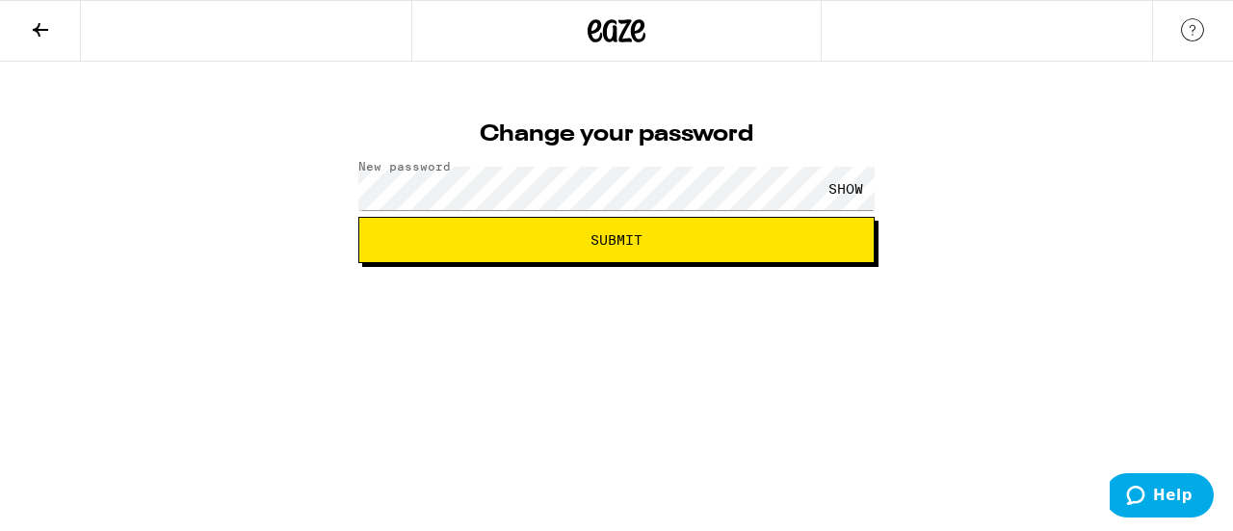
click at [842, 192] on div "SHOW" at bounding box center [846, 188] width 58 height 43
click at [609, 248] on button "Submit" at bounding box center [616, 240] width 516 height 46
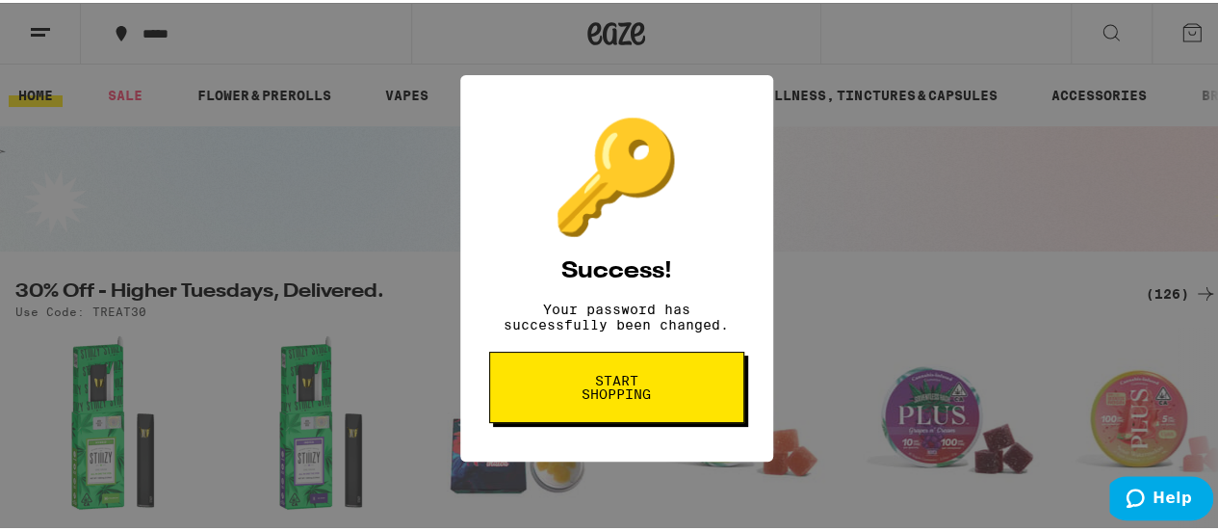
click at [624, 390] on span "Start shopping" at bounding box center [616, 384] width 99 height 27
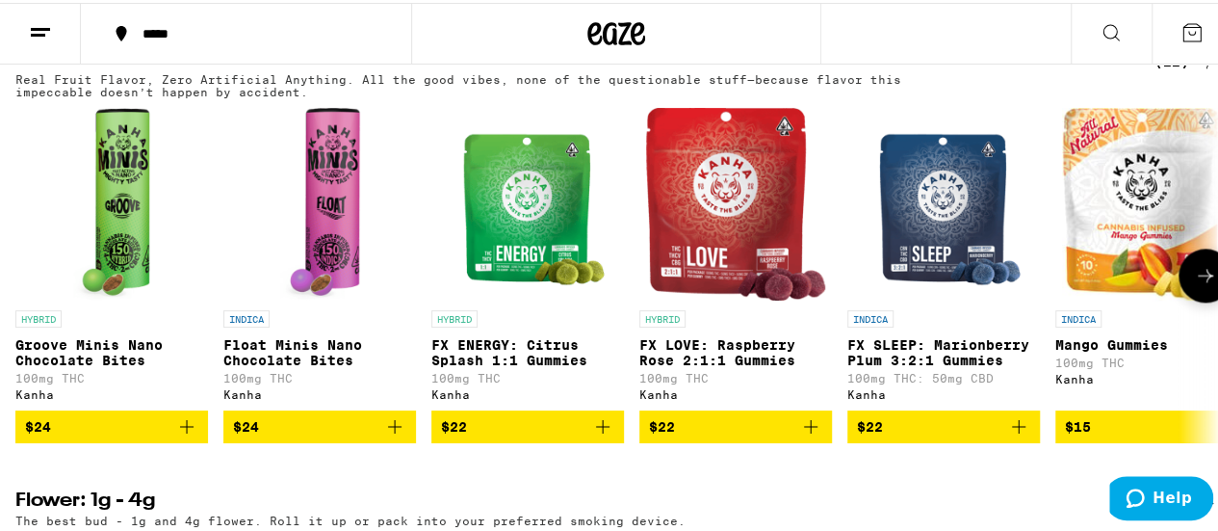
scroll to position [1156, 0]
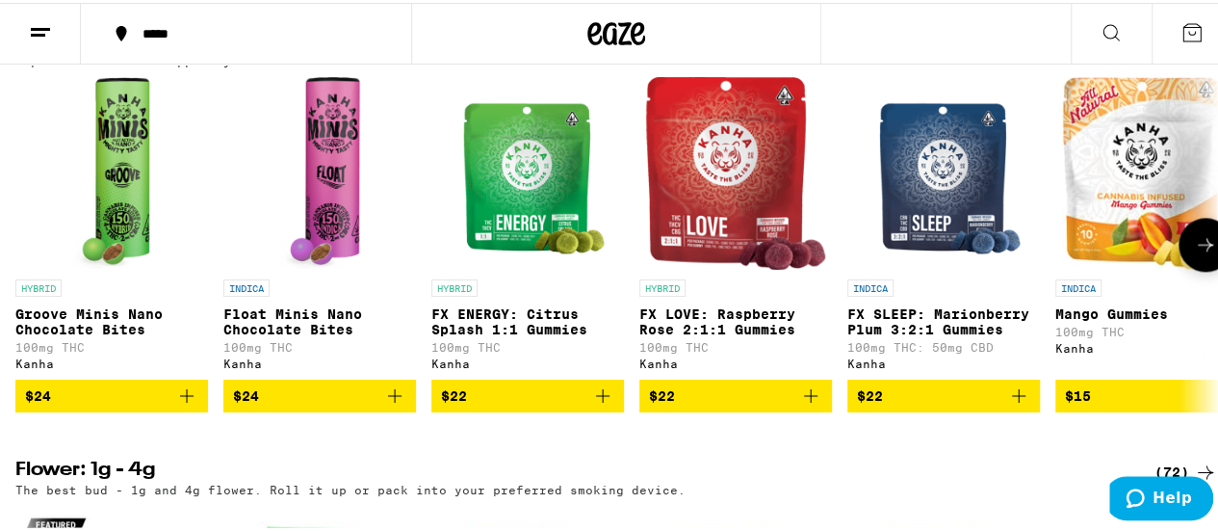
click at [1194, 253] on icon at bounding box center [1205, 241] width 23 height 23
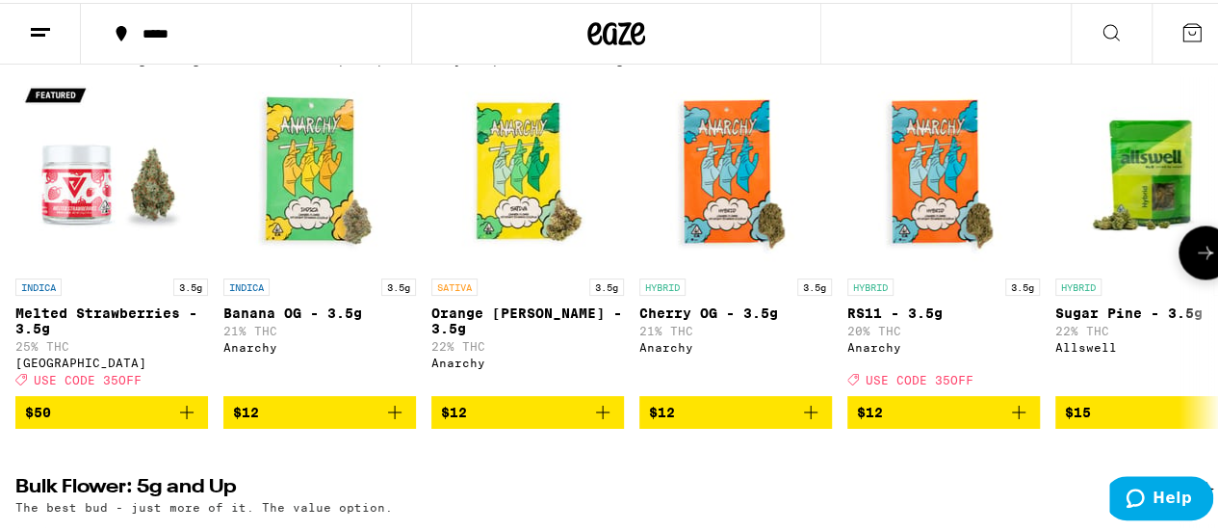
scroll to position [1637, 0]
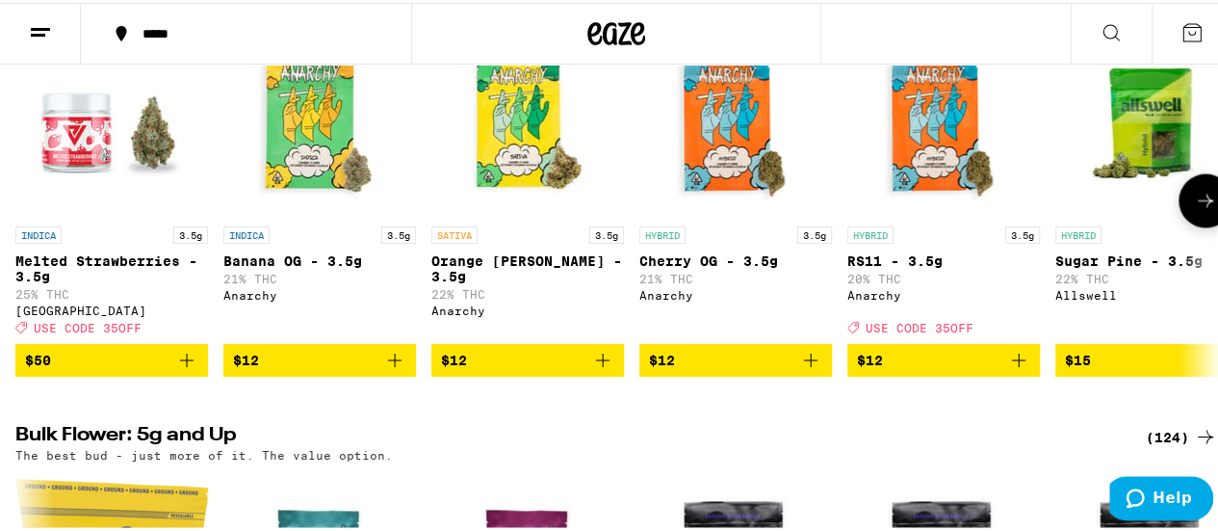
click at [388, 369] on icon "Add to bag" at bounding box center [394, 357] width 23 height 23
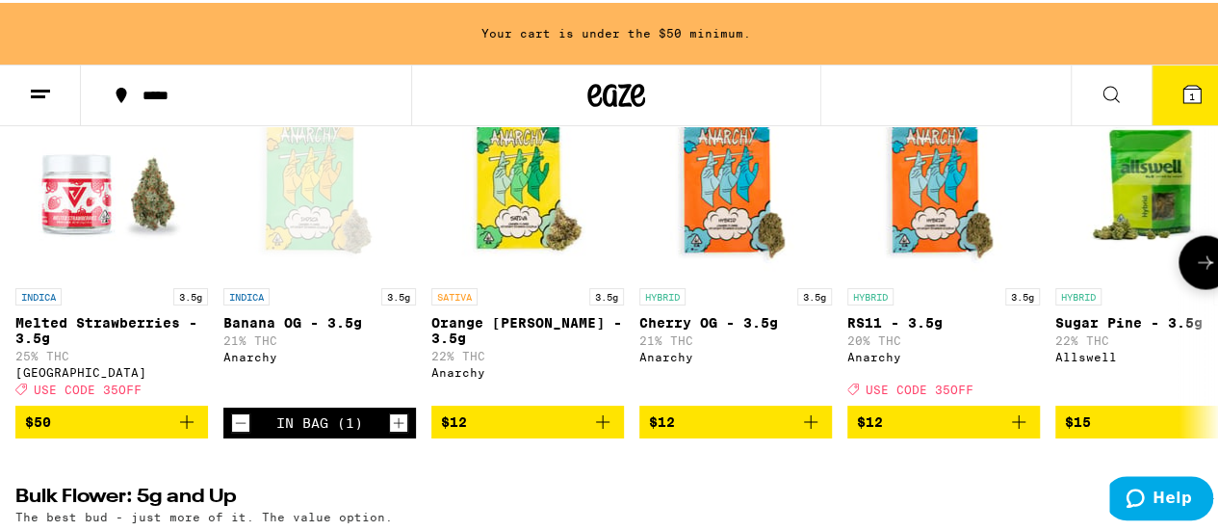
scroll to position [1699, 0]
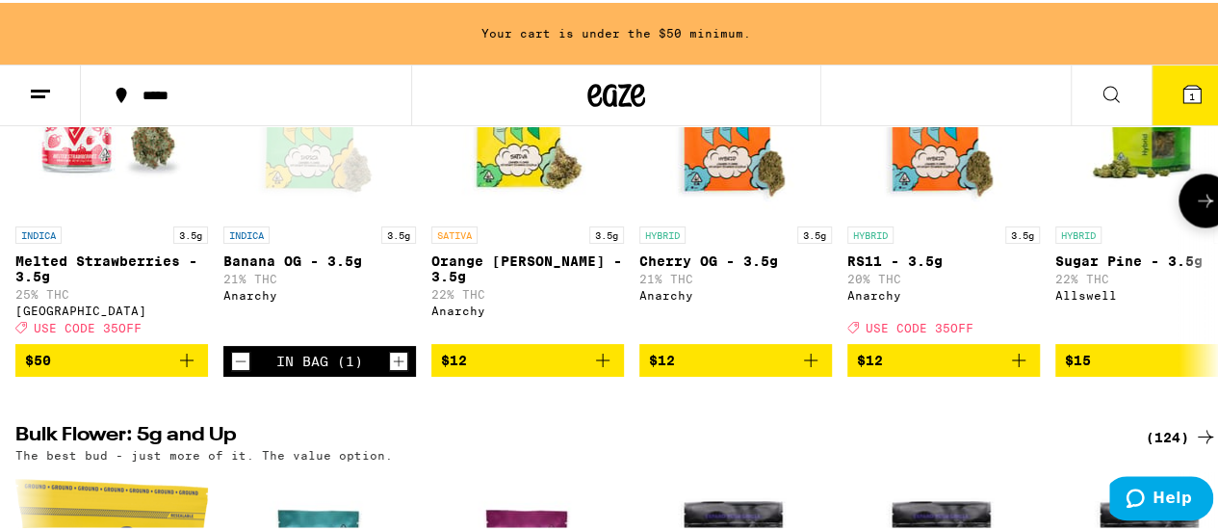
click at [602, 369] on icon "Add to bag" at bounding box center [602, 357] width 23 height 23
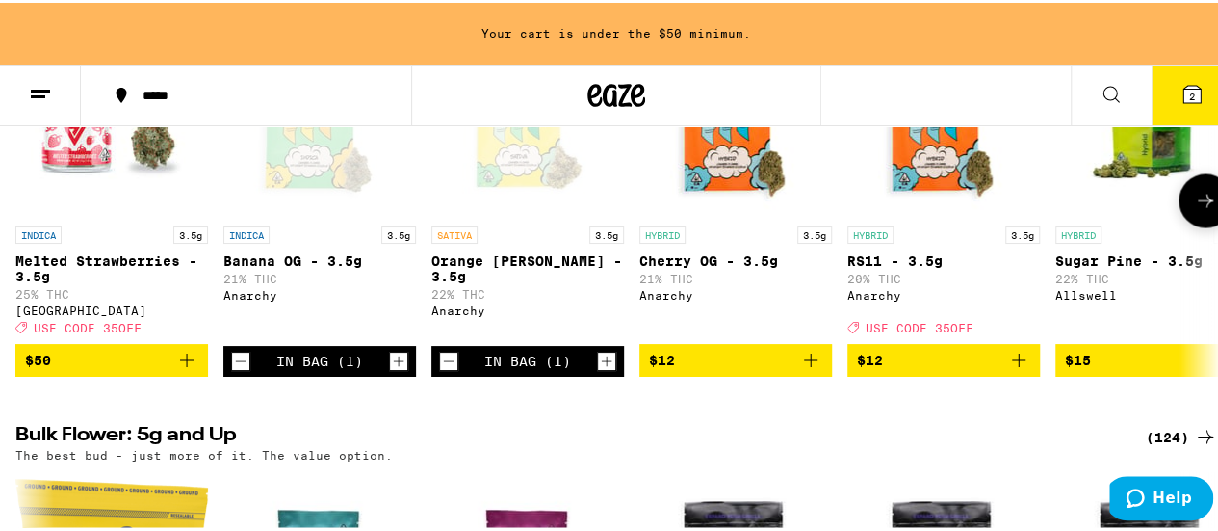
click at [811, 364] on icon "Add to bag" at bounding box center [810, 357] width 13 height 13
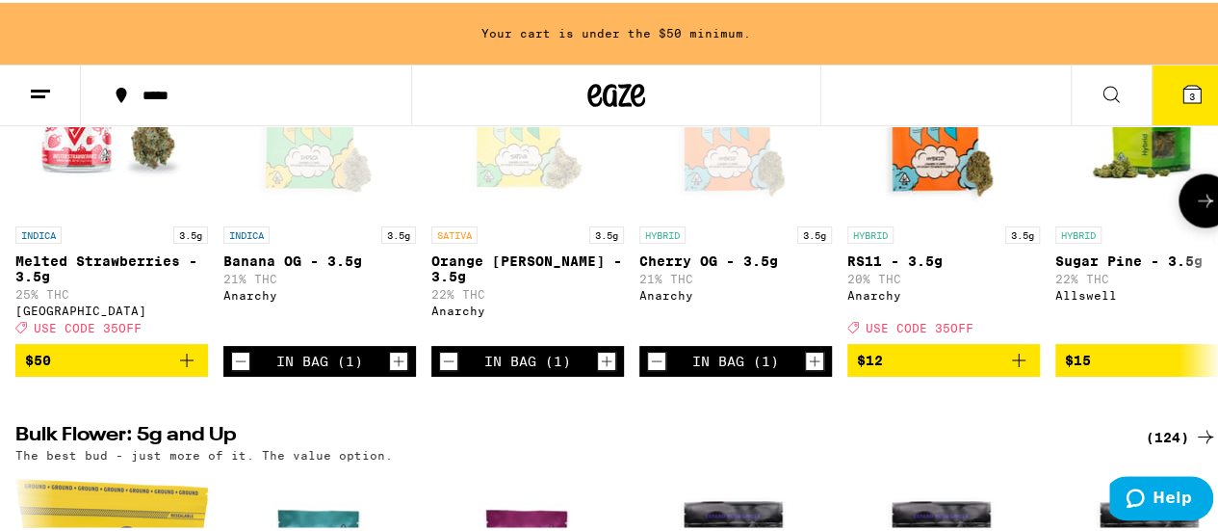
click at [1194, 209] on icon at bounding box center [1205, 197] width 23 height 23
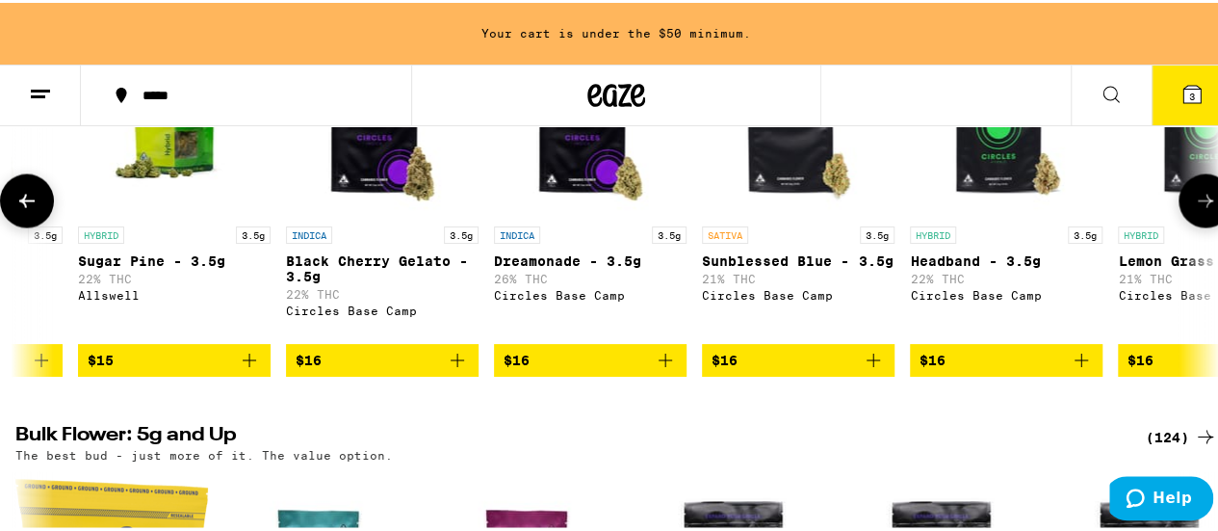
click at [1083, 369] on icon "Add to bag" at bounding box center [1081, 357] width 23 height 23
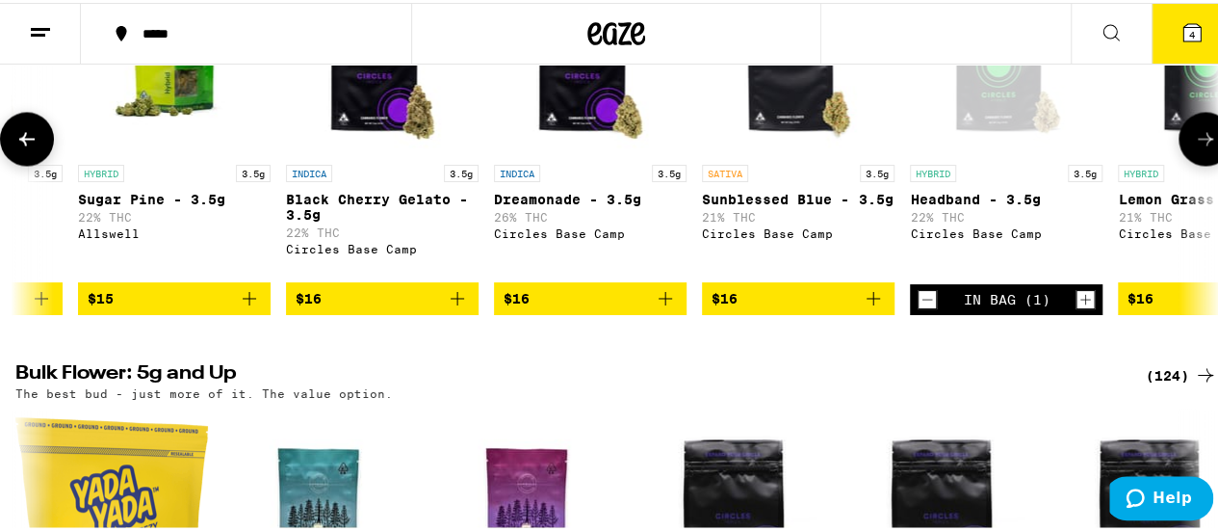
scroll to position [1637, 0]
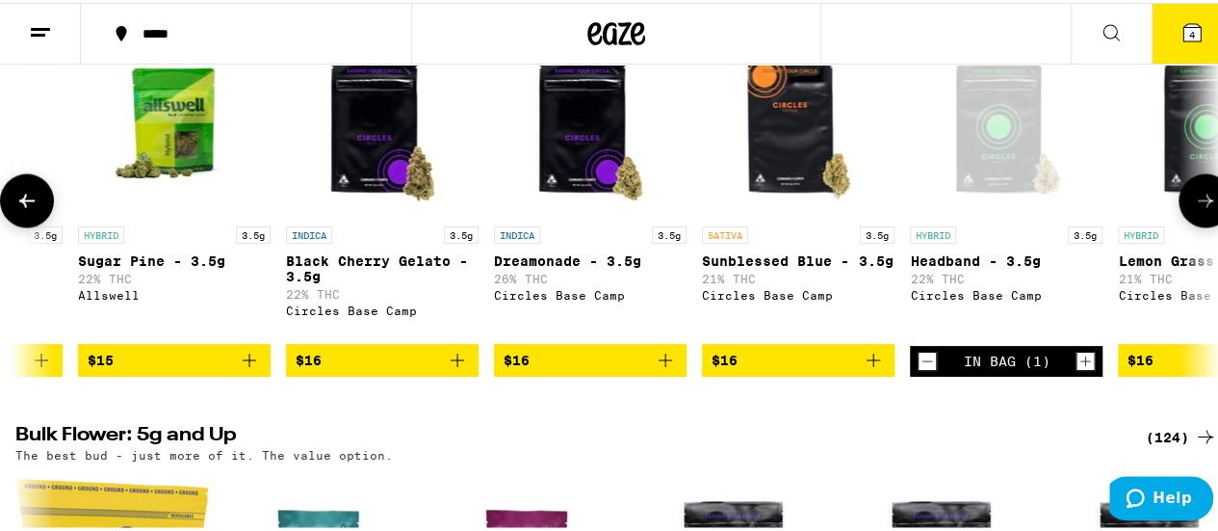
click at [1179, 224] on button at bounding box center [1206, 197] width 54 height 54
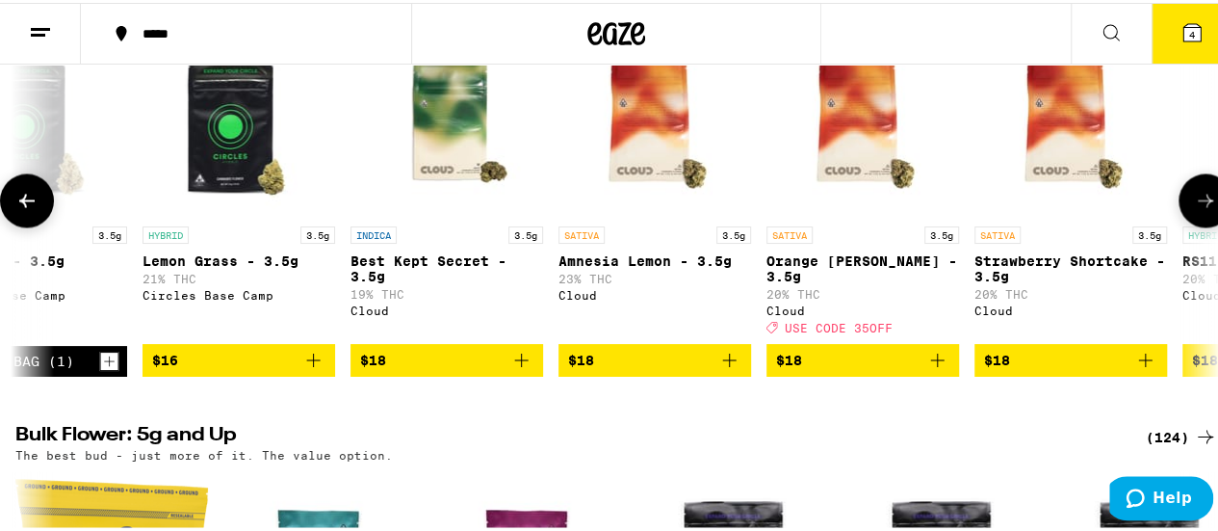
scroll to position [0, 1955]
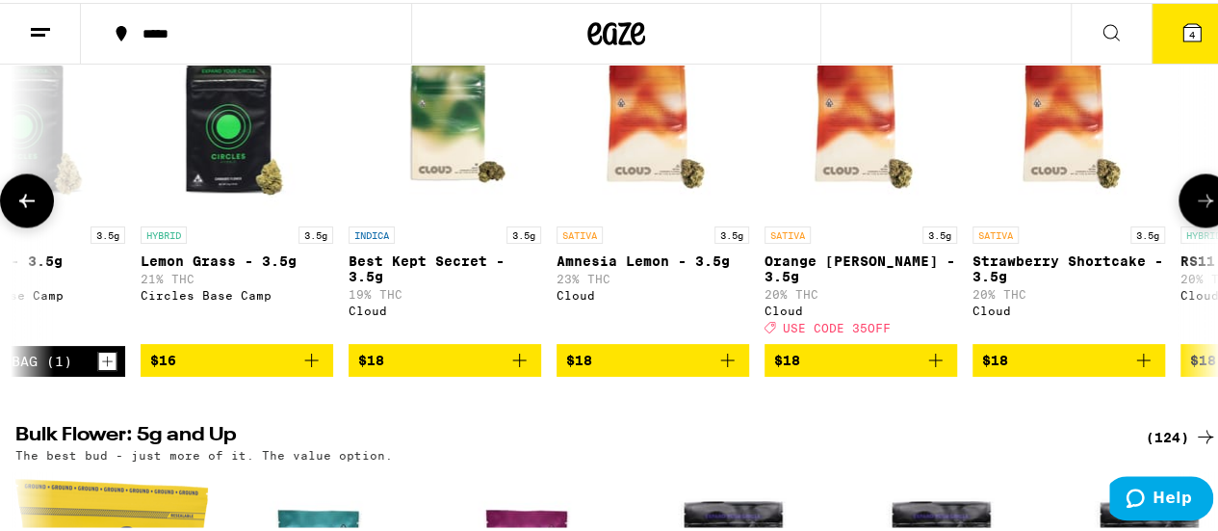
click at [1179, 224] on button at bounding box center [1206, 197] width 54 height 54
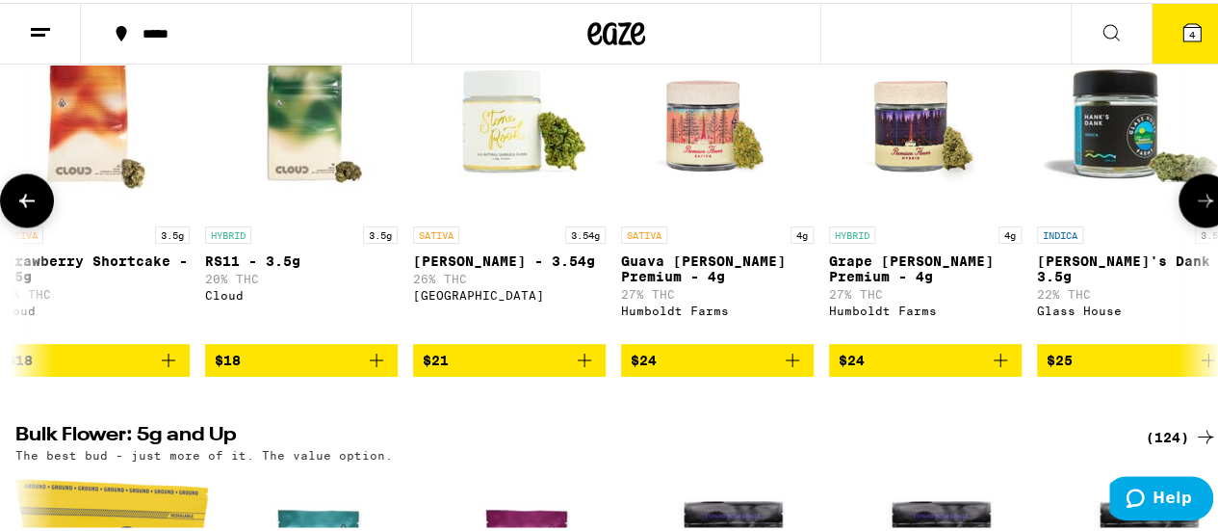
scroll to position [0, 2934]
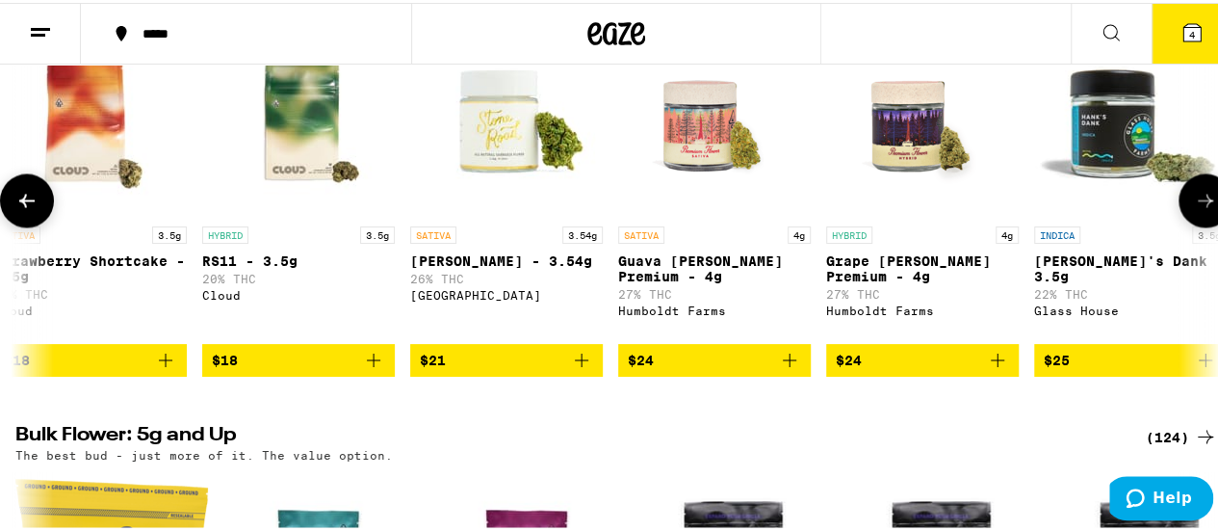
click at [1179, 224] on button at bounding box center [1206, 197] width 54 height 54
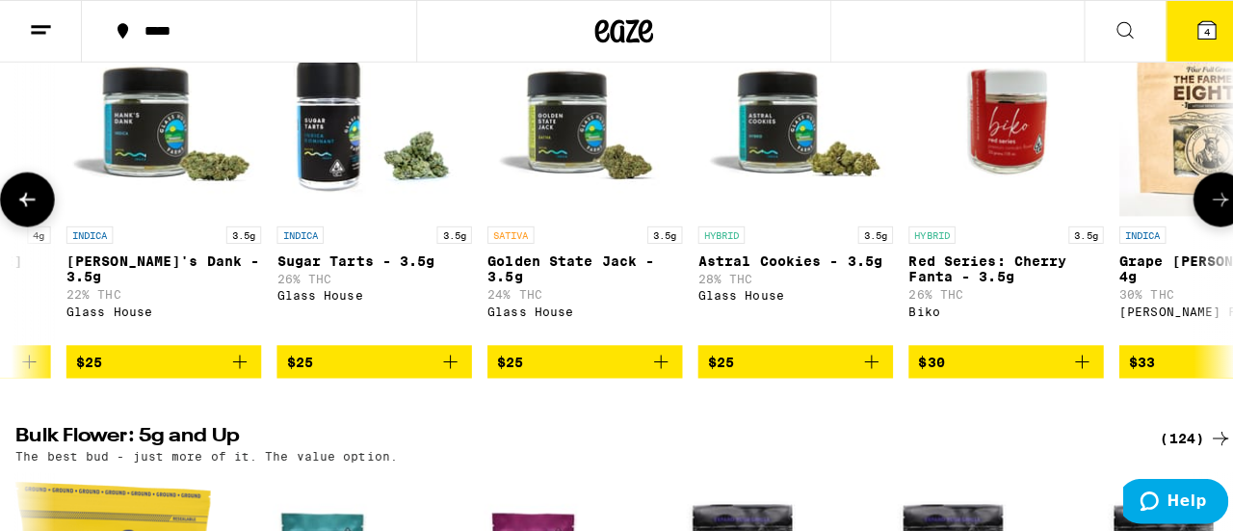
scroll to position [0, 3911]
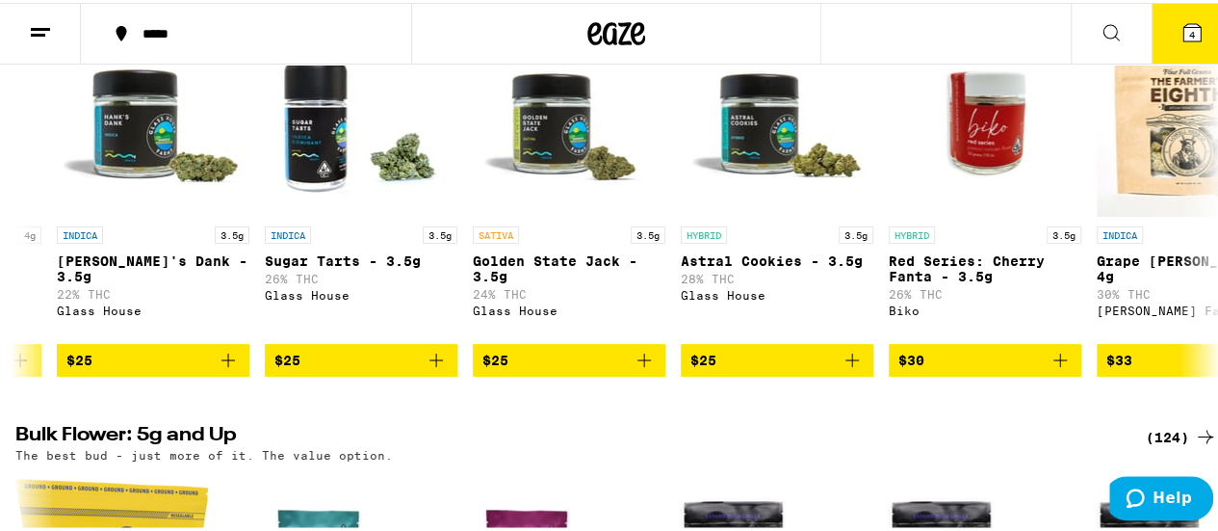
click at [1181, 39] on icon at bounding box center [1192, 29] width 23 height 23
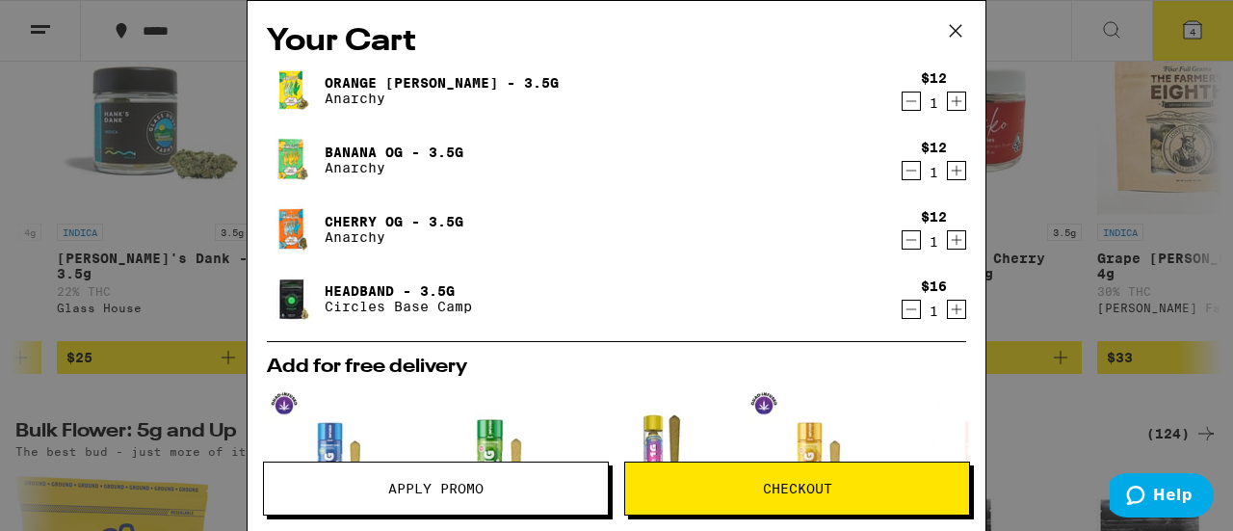
scroll to position [96, 0]
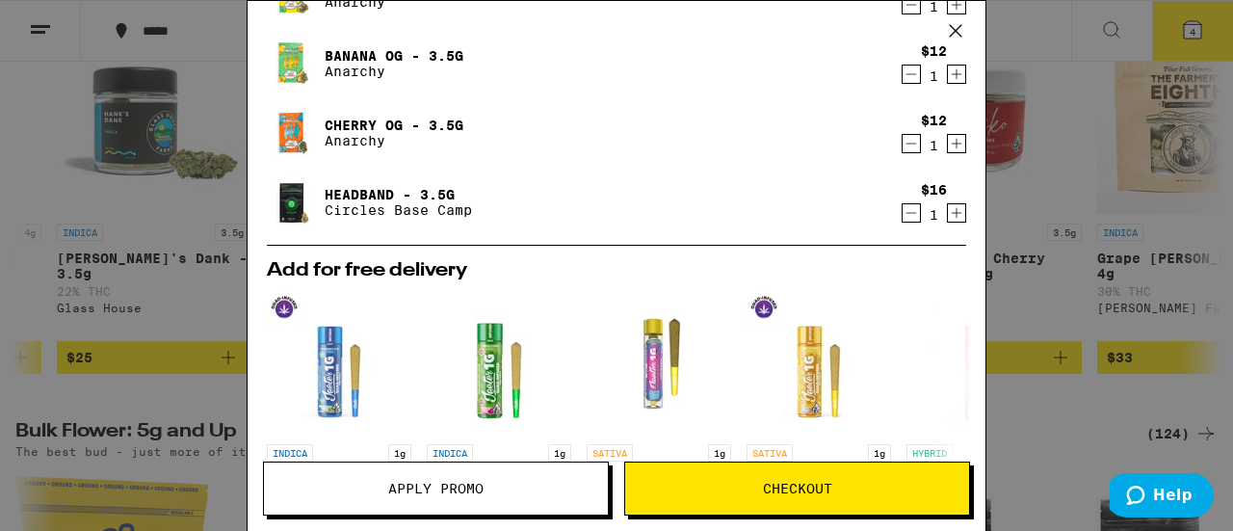
click at [808, 484] on span "Checkout" at bounding box center [797, 488] width 69 height 13
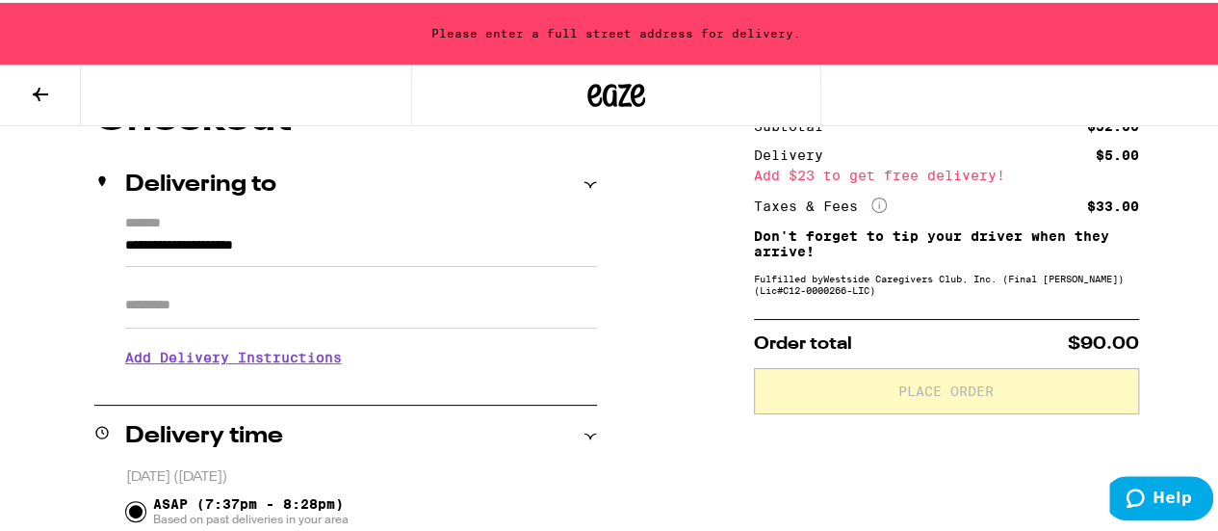
scroll to position [96, 0]
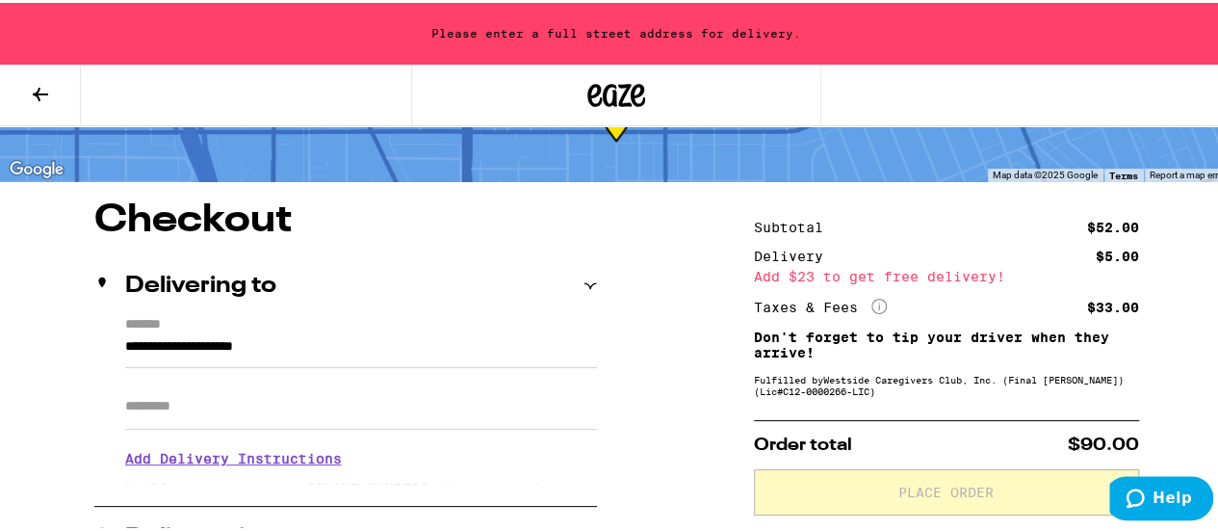
click at [378, 344] on input "**********" at bounding box center [361, 348] width 472 height 33
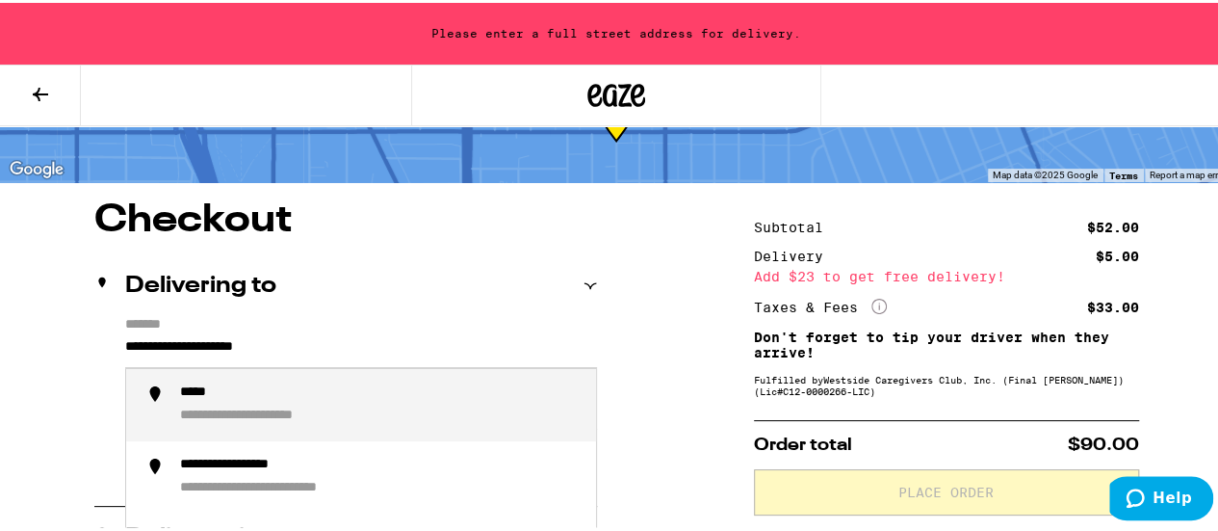
click at [378, 344] on input "**********" at bounding box center [361, 348] width 472 height 33
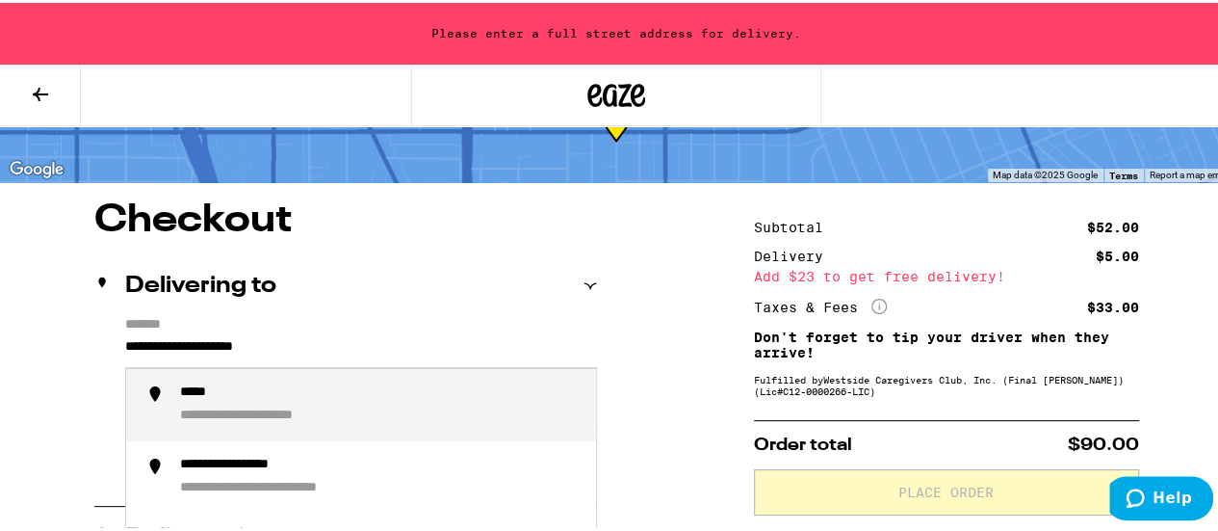
drag, startPoint x: 120, startPoint y: 343, endPoint x: 367, endPoint y: 343, distance: 246.6
click at [367, 343] on input "**********" at bounding box center [361, 348] width 472 height 33
click at [338, 382] on li "**********" at bounding box center [361, 402] width 470 height 72
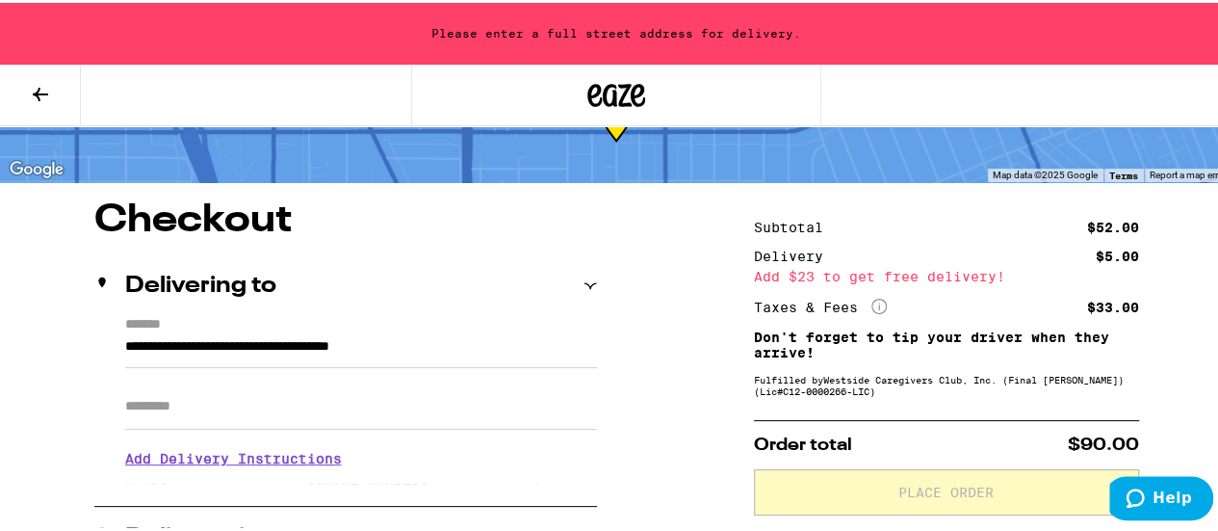
type input "**********"
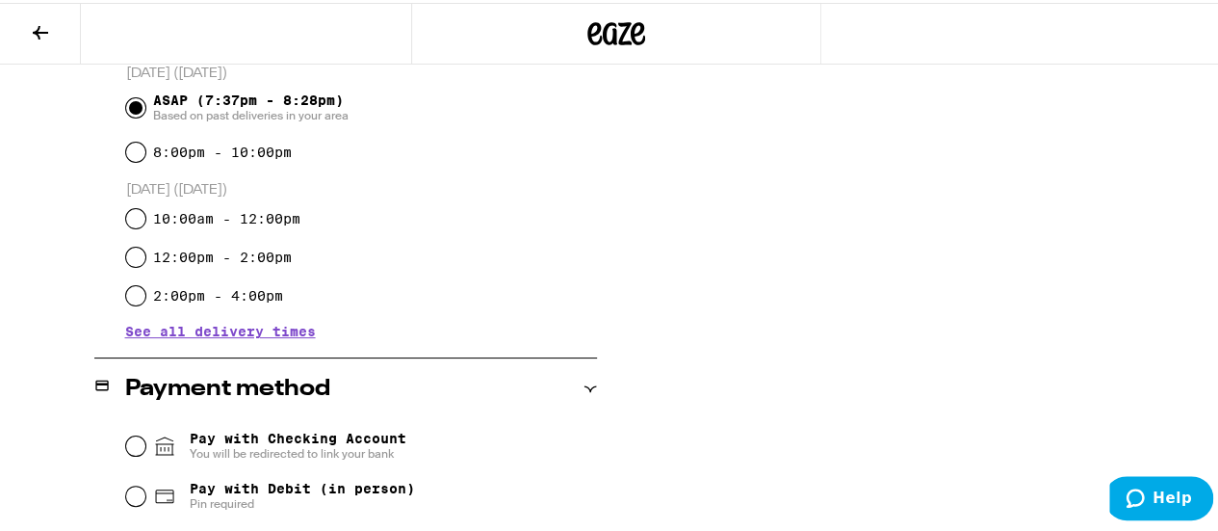
scroll to position [709, 0]
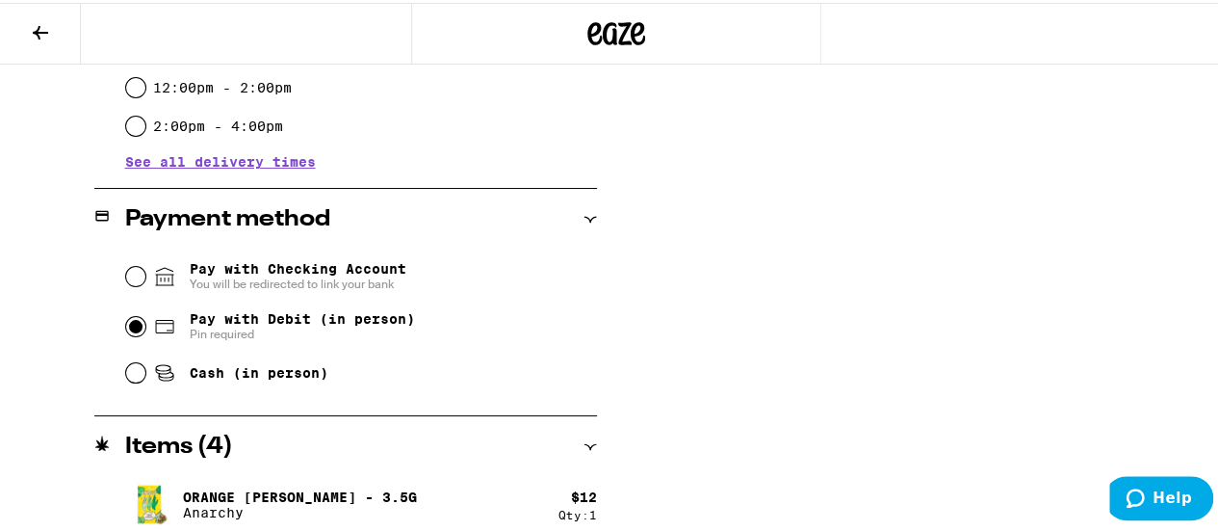
click at [133, 330] on input "Pay with Debit (in person) Pin required" at bounding box center [135, 323] width 19 height 19
radio input "true"
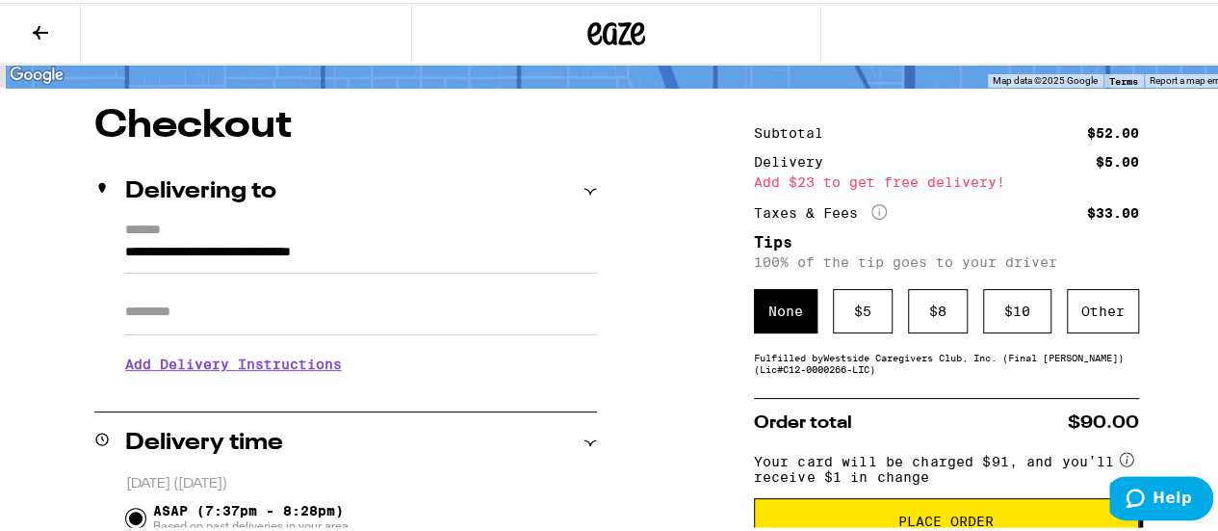
scroll to position [159, 0]
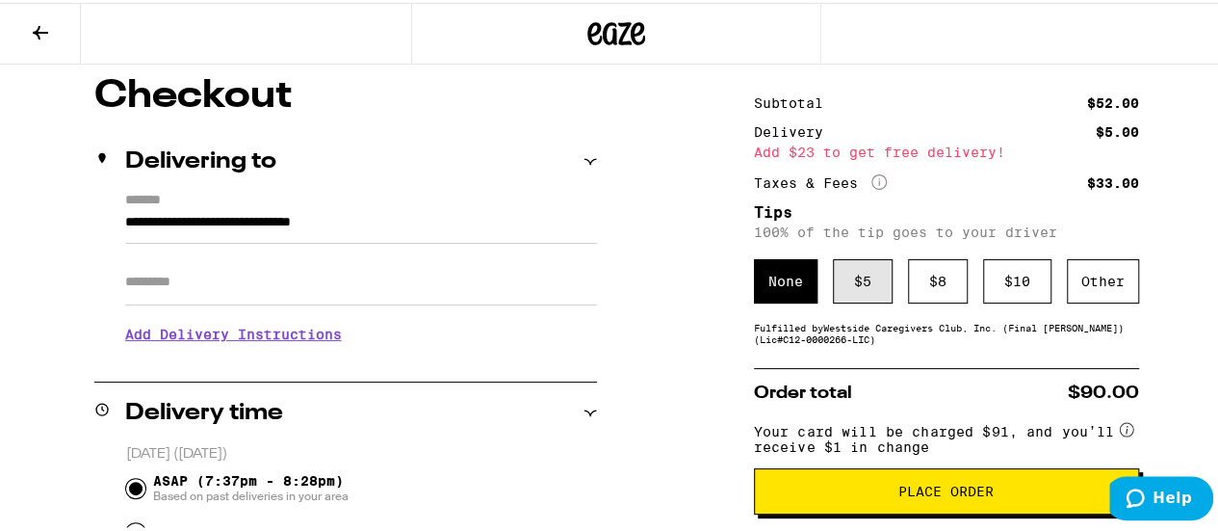
click at [851, 290] on div "$ 5" at bounding box center [863, 278] width 60 height 44
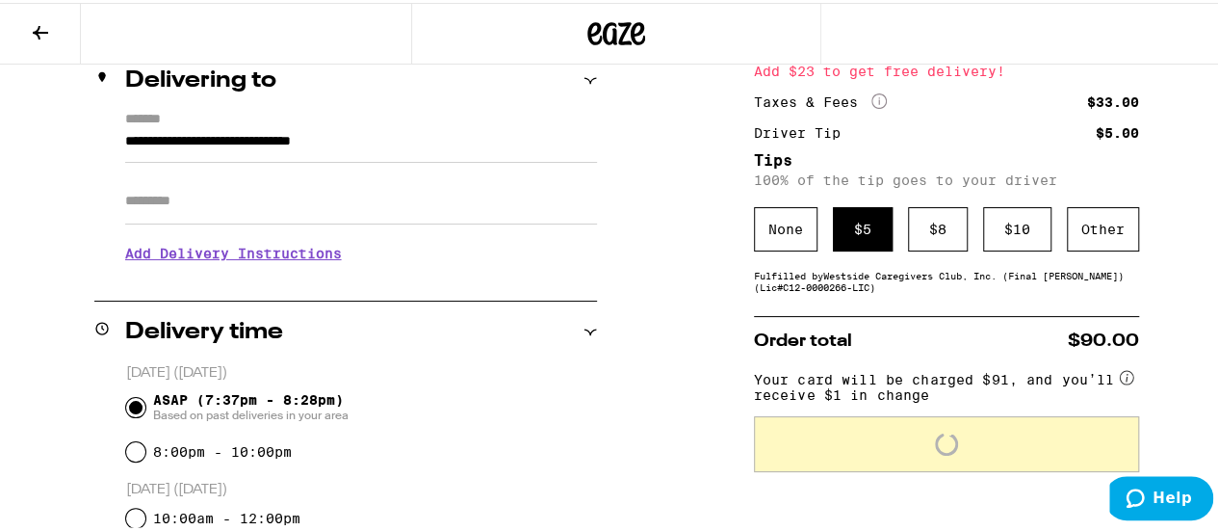
scroll to position [352, 0]
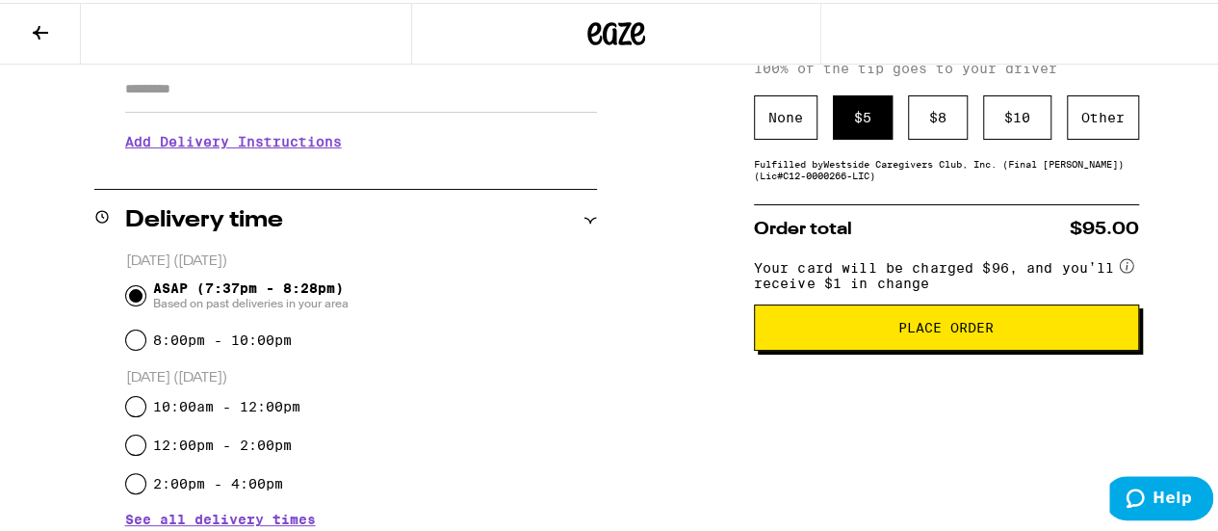
click at [898, 348] on button "Place Order" at bounding box center [946, 324] width 385 height 46
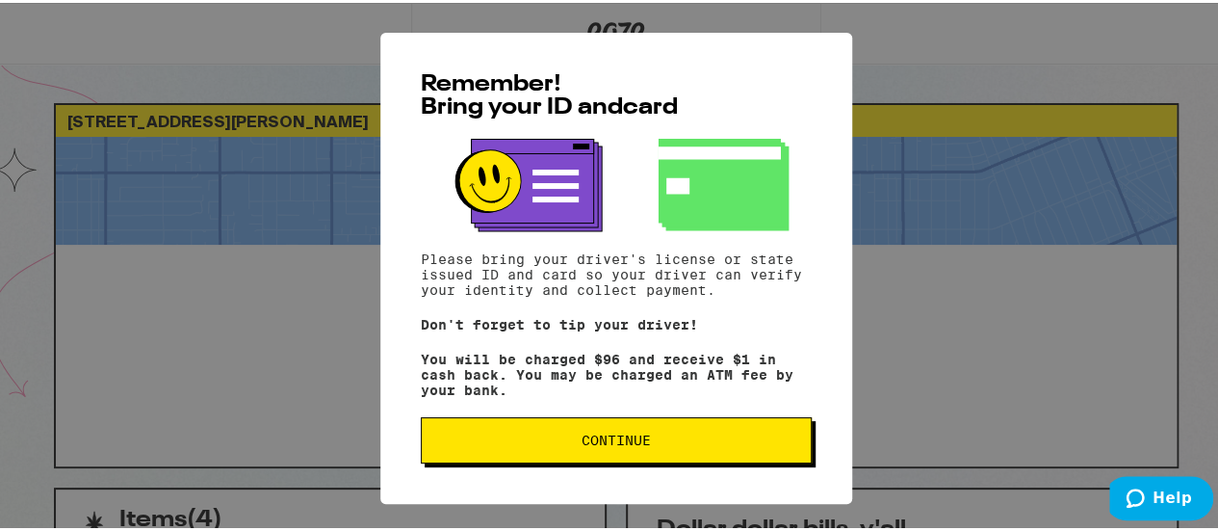
click at [614, 436] on button "Continue" at bounding box center [616, 437] width 391 height 46
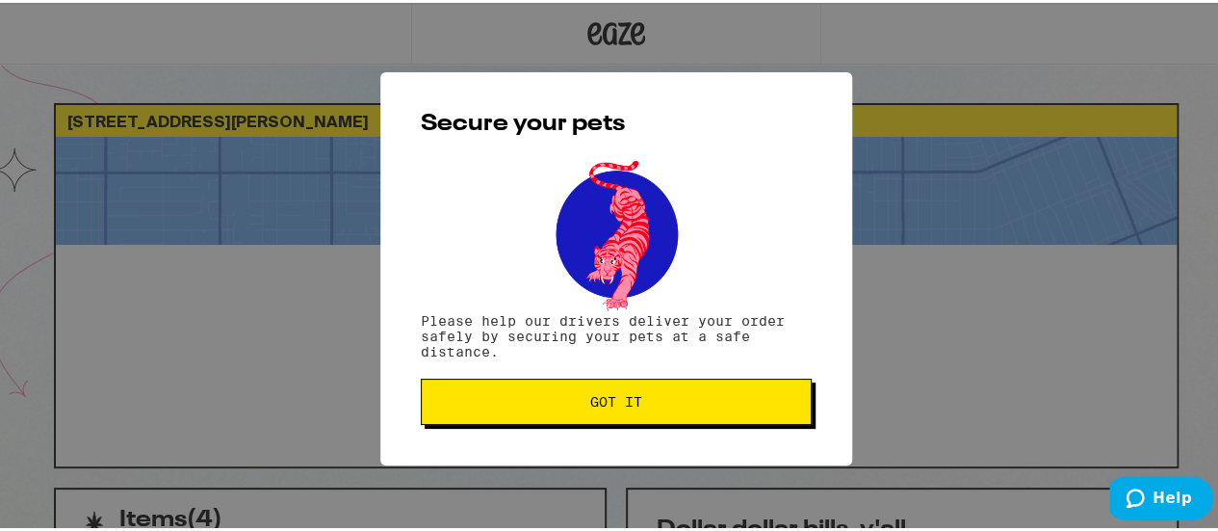
click at [658, 400] on span "Got it" at bounding box center [616, 398] width 358 height 13
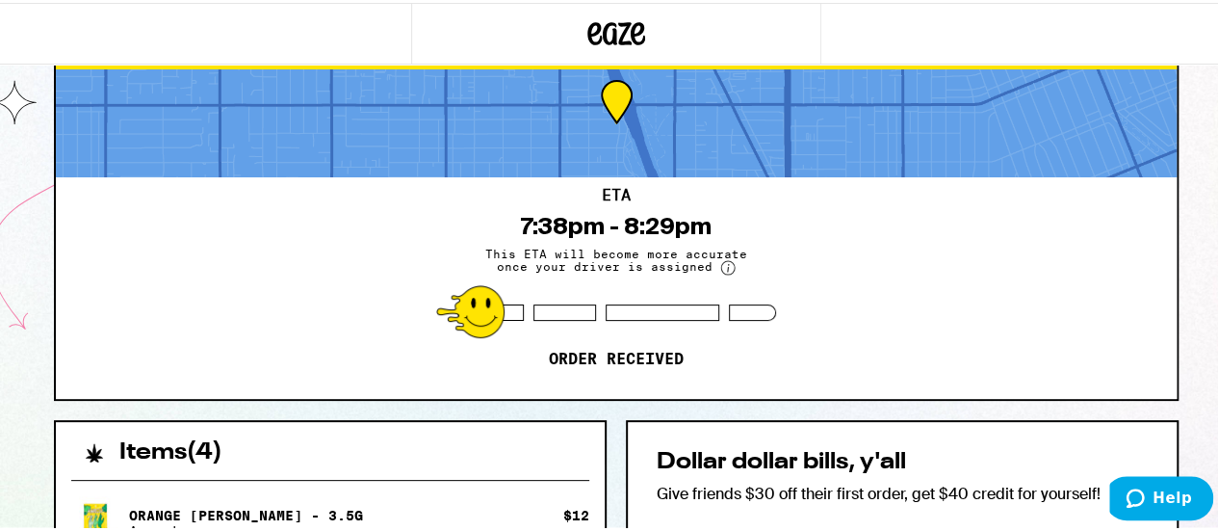
scroll to position [96, 0]
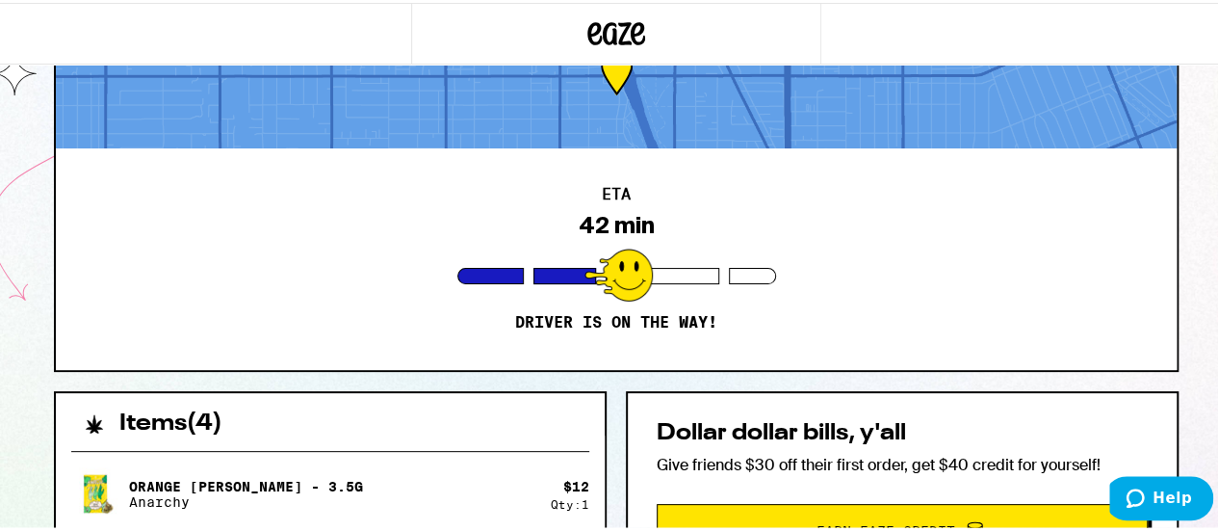
click at [703, 123] on div at bounding box center [616, 92] width 1121 height 108
